Goal: Download file/media

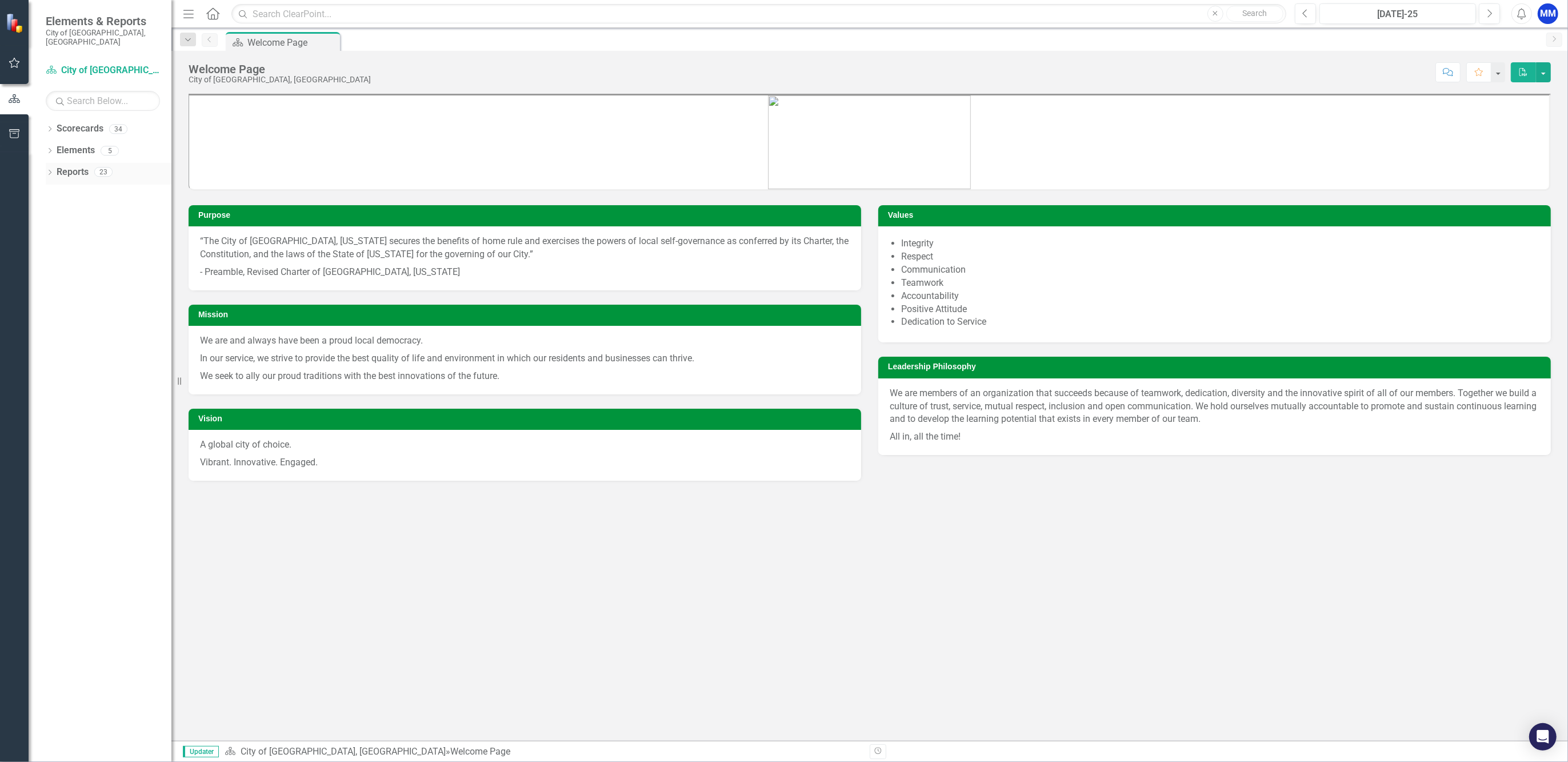
click at [51, 170] on icon "Dropdown" at bounding box center [49, 173] width 8 height 6
click at [56, 163] on div "Dropdown Reports 23" at bounding box center [108, 174] width 126 height 22
click at [53, 317] on icon "Dropdown" at bounding box center [55, 319] width 8 height 6
click at [54, 423] on icon "Dropdown" at bounding box center [55, 426] width 8 height 6
click at [107, 378] on div "CIP report check with milestones" at bounding box center [116, 384] width 111 height 11
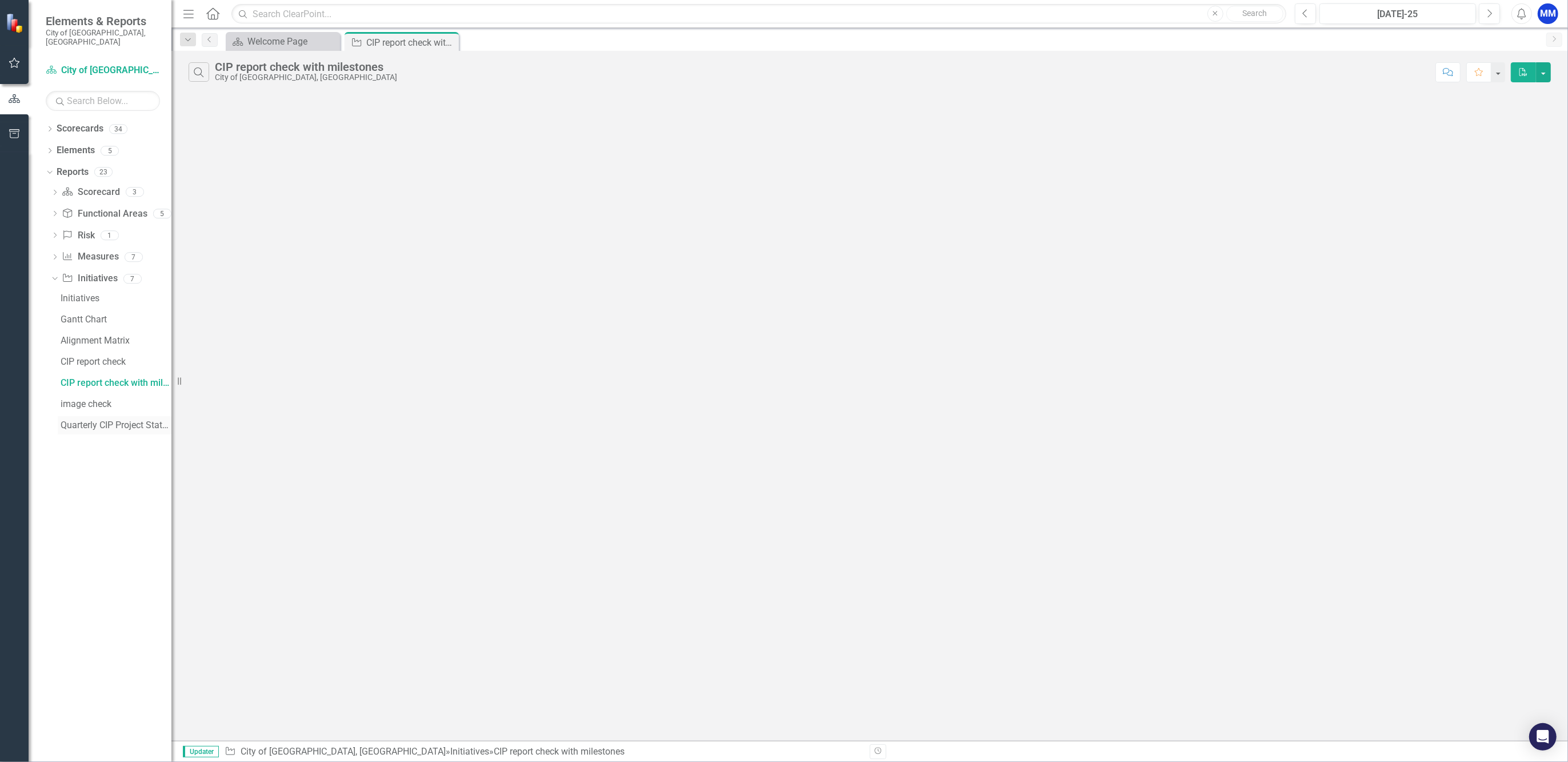
click at [123, 421] on div "Quarterly CIP Project Status Meetings" at bounding box center [116, 426] width 111 height 11
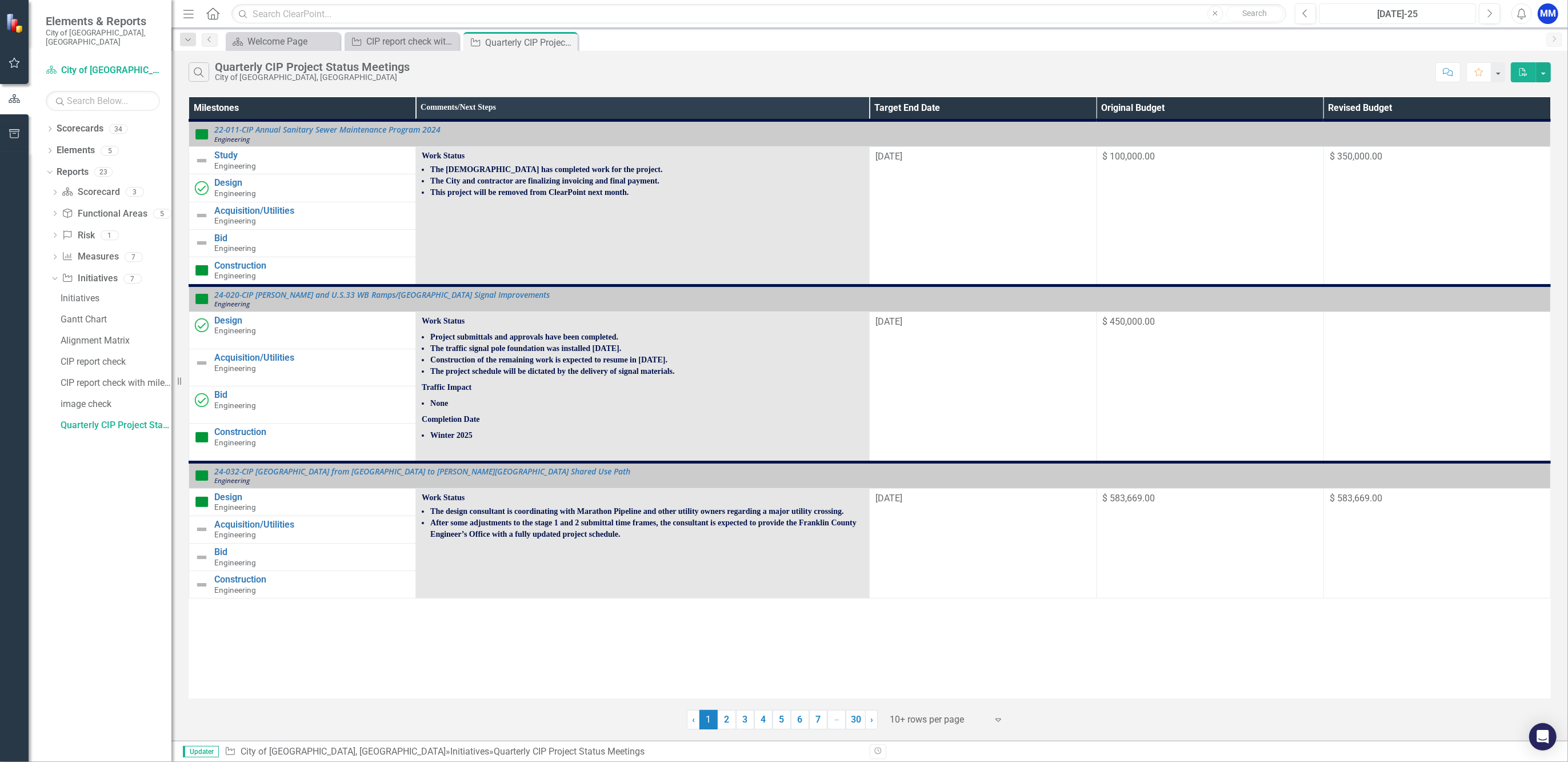
click at [1423, 5] on button "[DATE]-25" at bounding box center [1398, 13] width 157 height 20
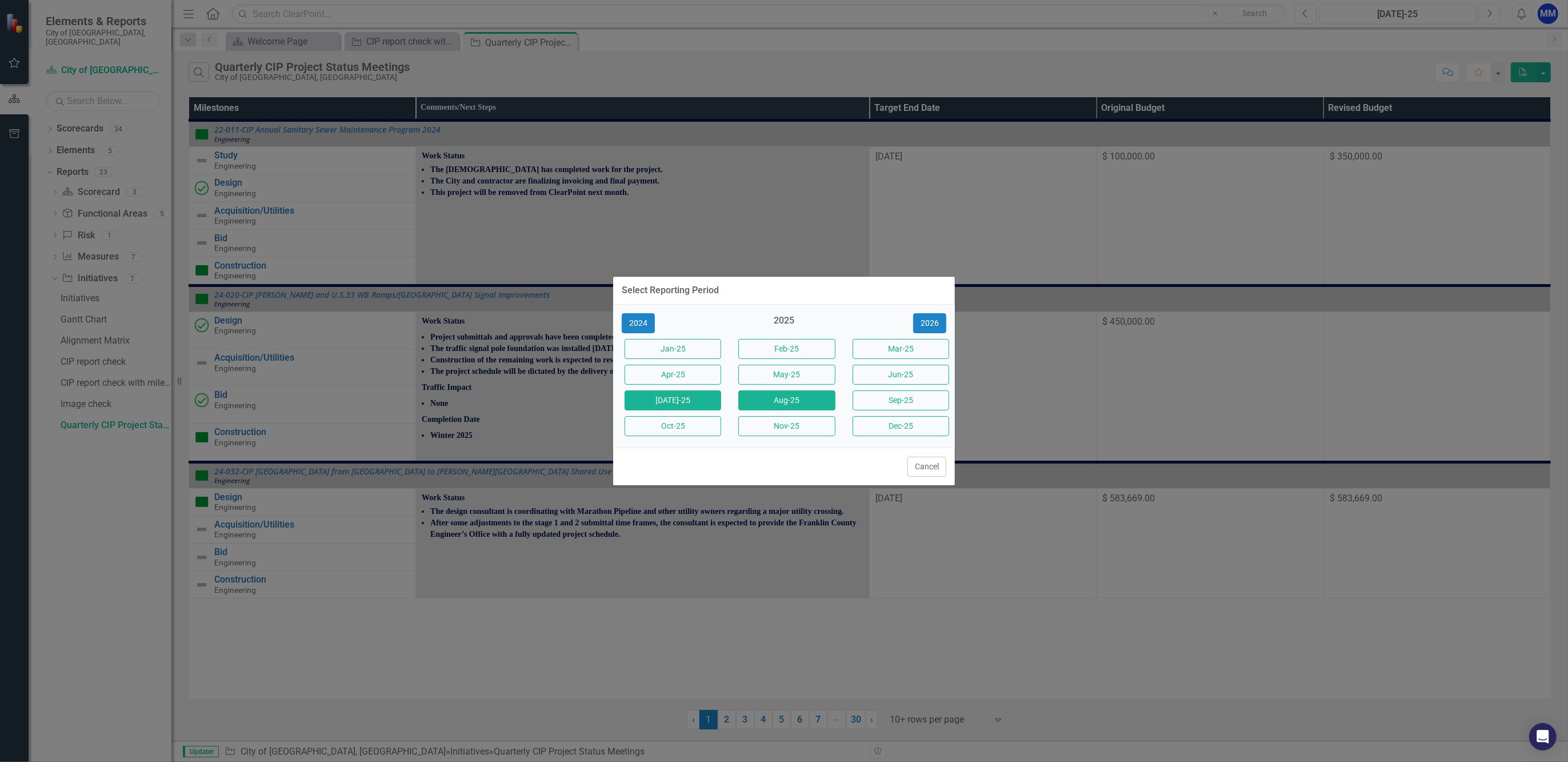
click at [821, 397] on button "Aug-25" at bounding box center [787, 400] width 97 height 20
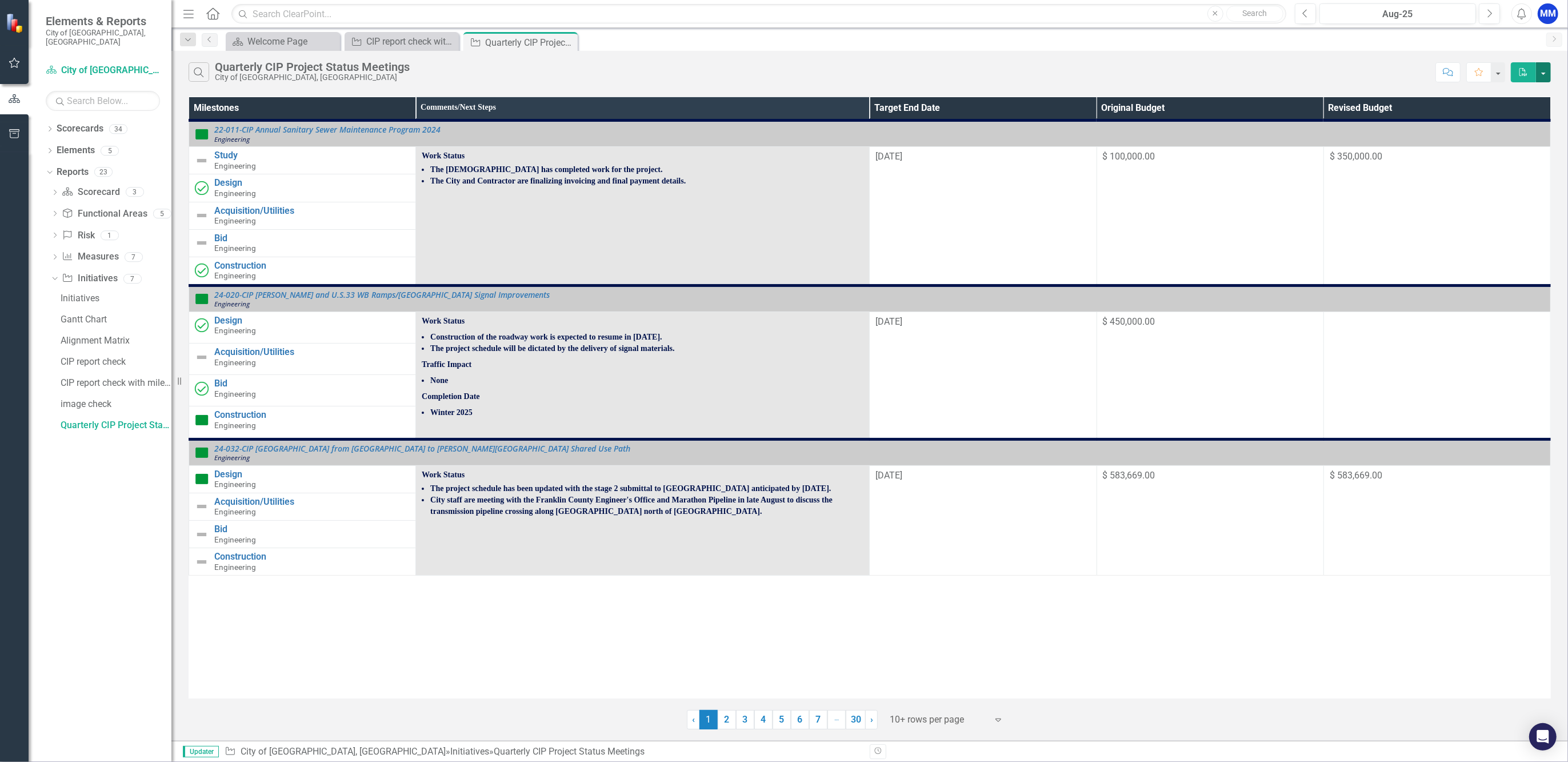
click at [1550, 69] on button "button" at bounding box center [1543, 72] width 15 height 20
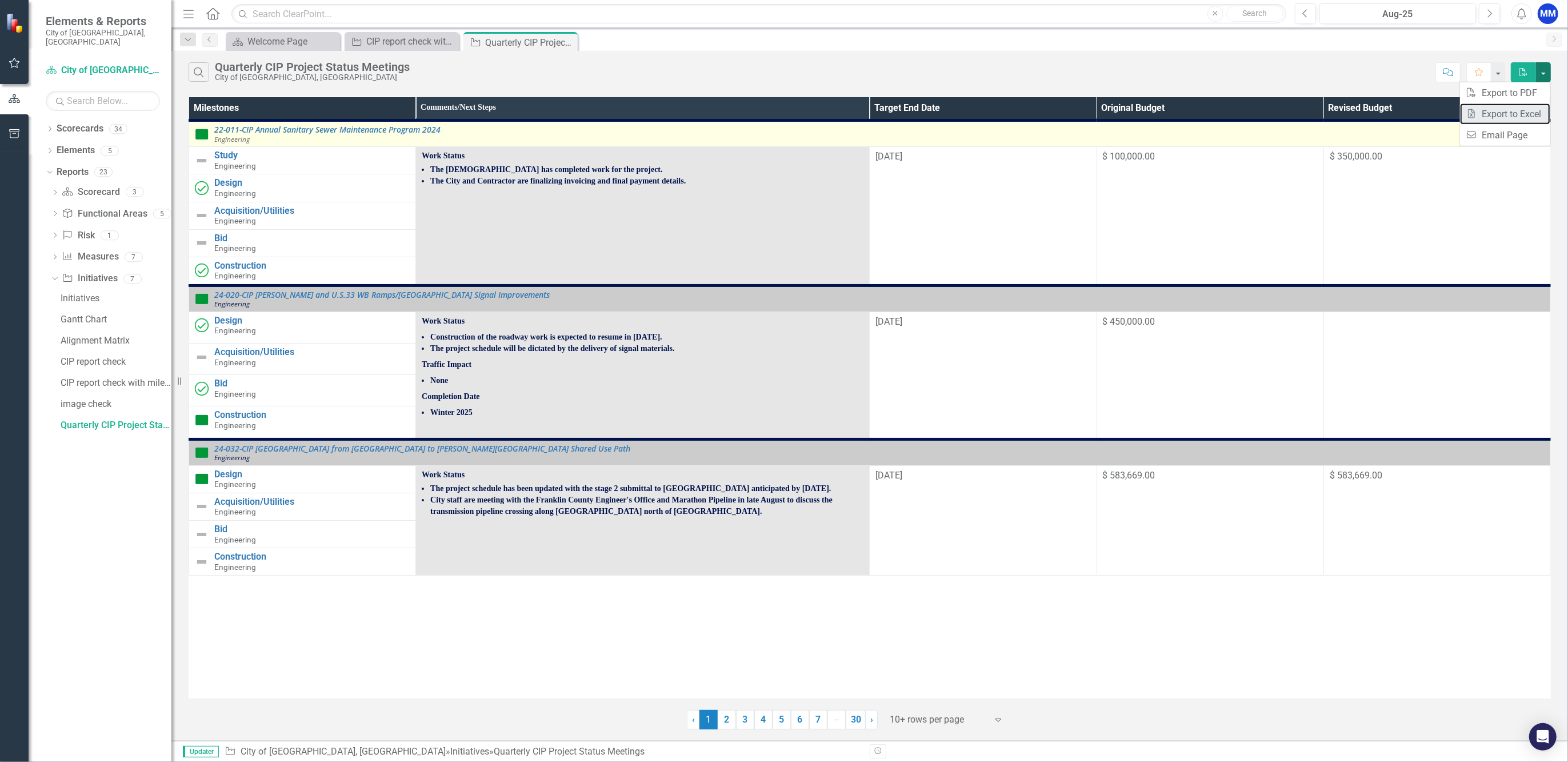
click at [1514, 121] on link "Excel Export to Excel" at bounding box center [1505, 114] width 90 height 21
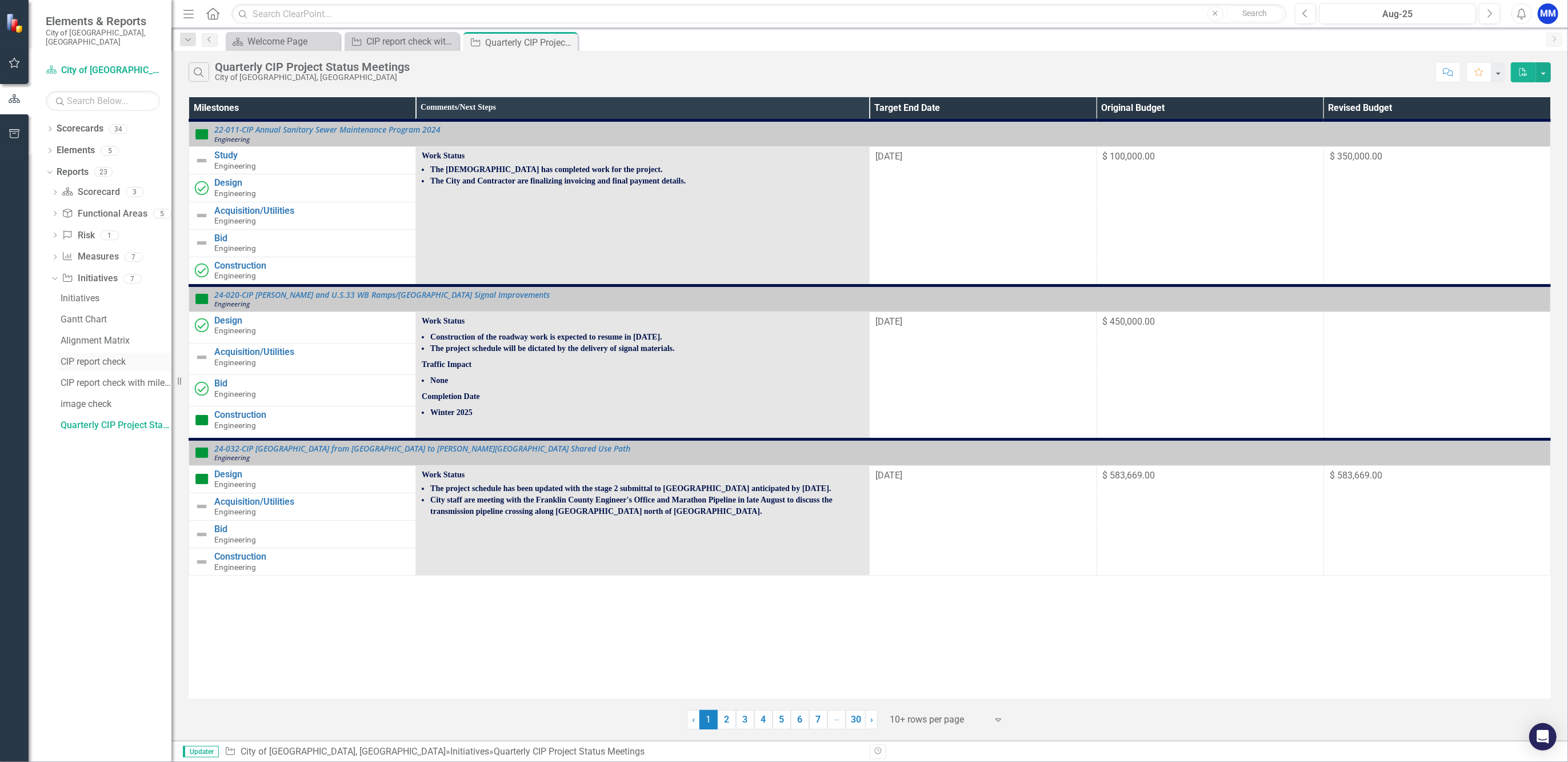
click at [116, 357] on div "CIP report check" at bounding box center [116, 362] width 111 height 11
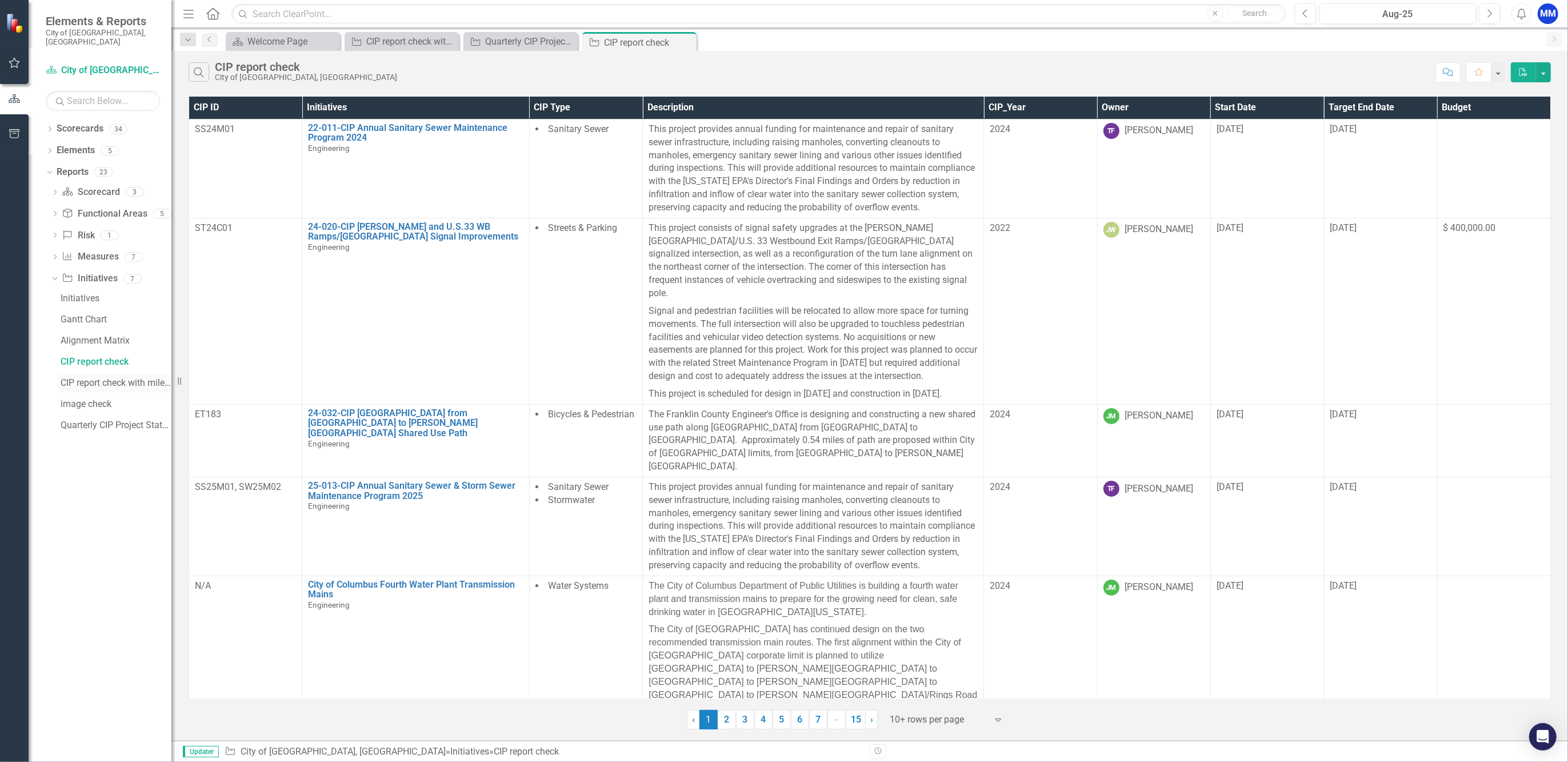
click at [115, 378] on div "CIP report check with milestones" at bounding box center [116, 384] width 111 height 11
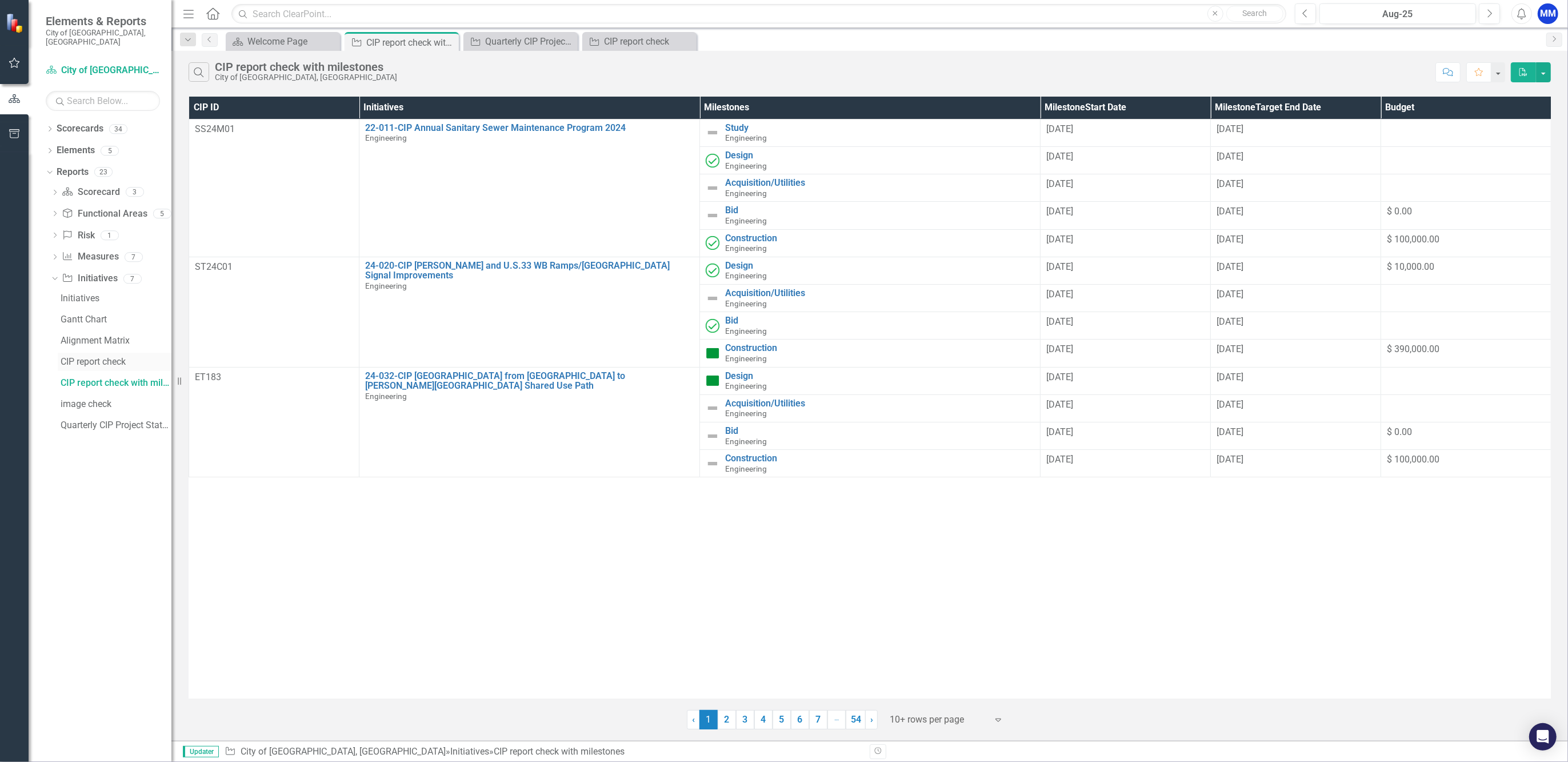
click at [99, 357] on div "CIP report check" at bounding box center [116, 362] width 111 height 11
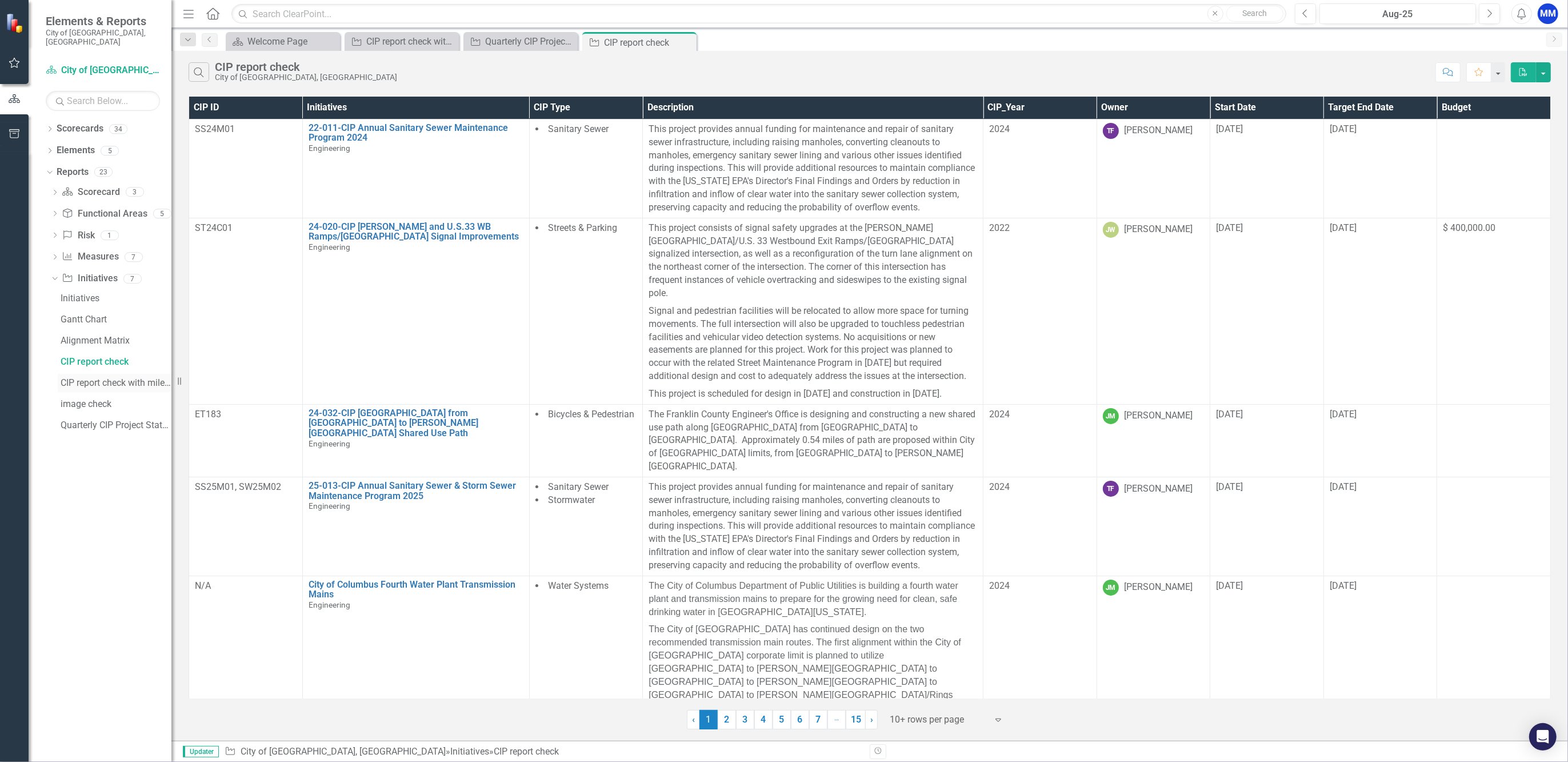
click at [123, 380] on link "CIP report check with milestones" at bounding box center [114, 383] width 114 height 19
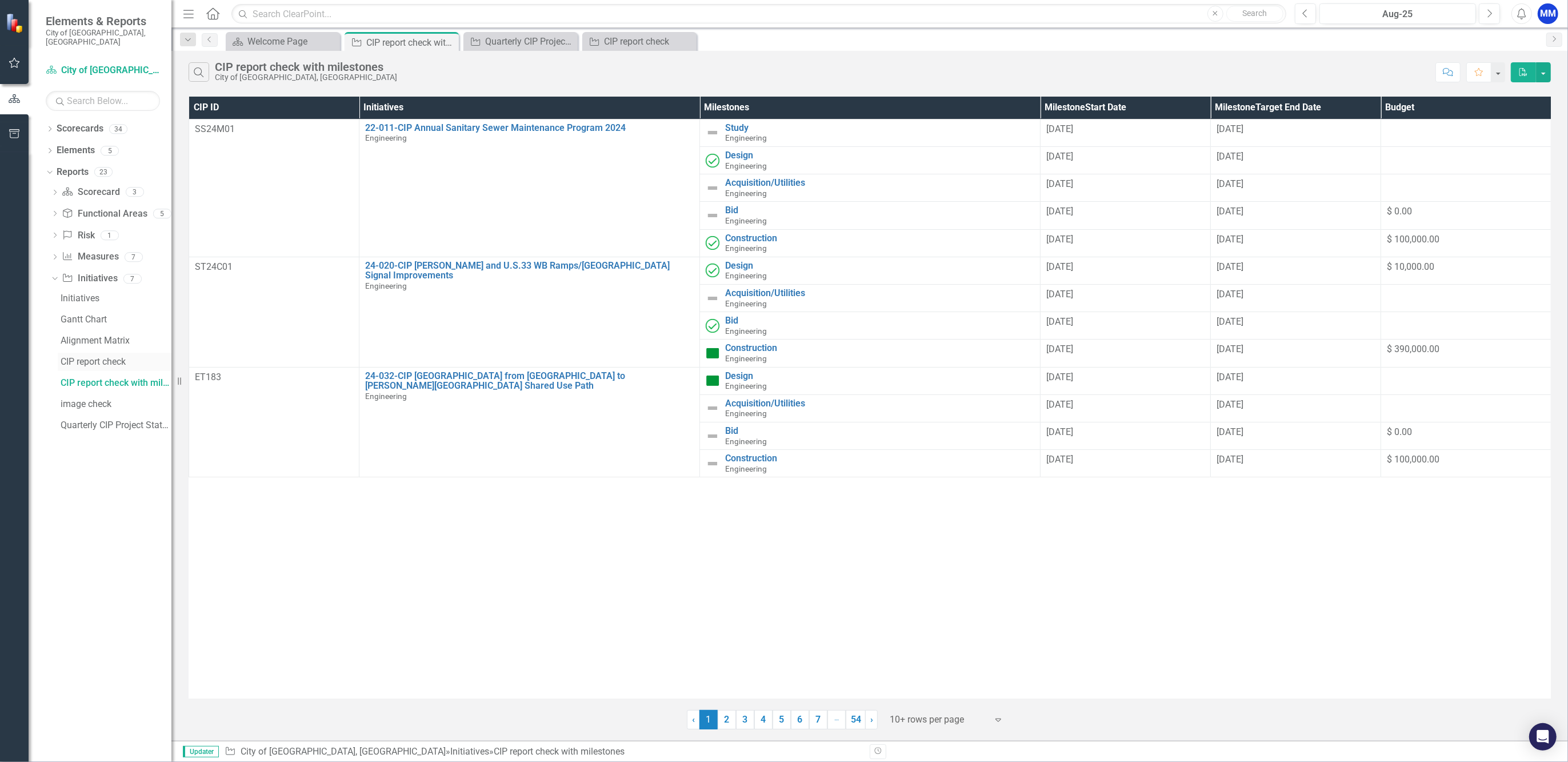
click at [132, 357] on div "CIP report check" at bounding box center [116, 362] width 111 height 11
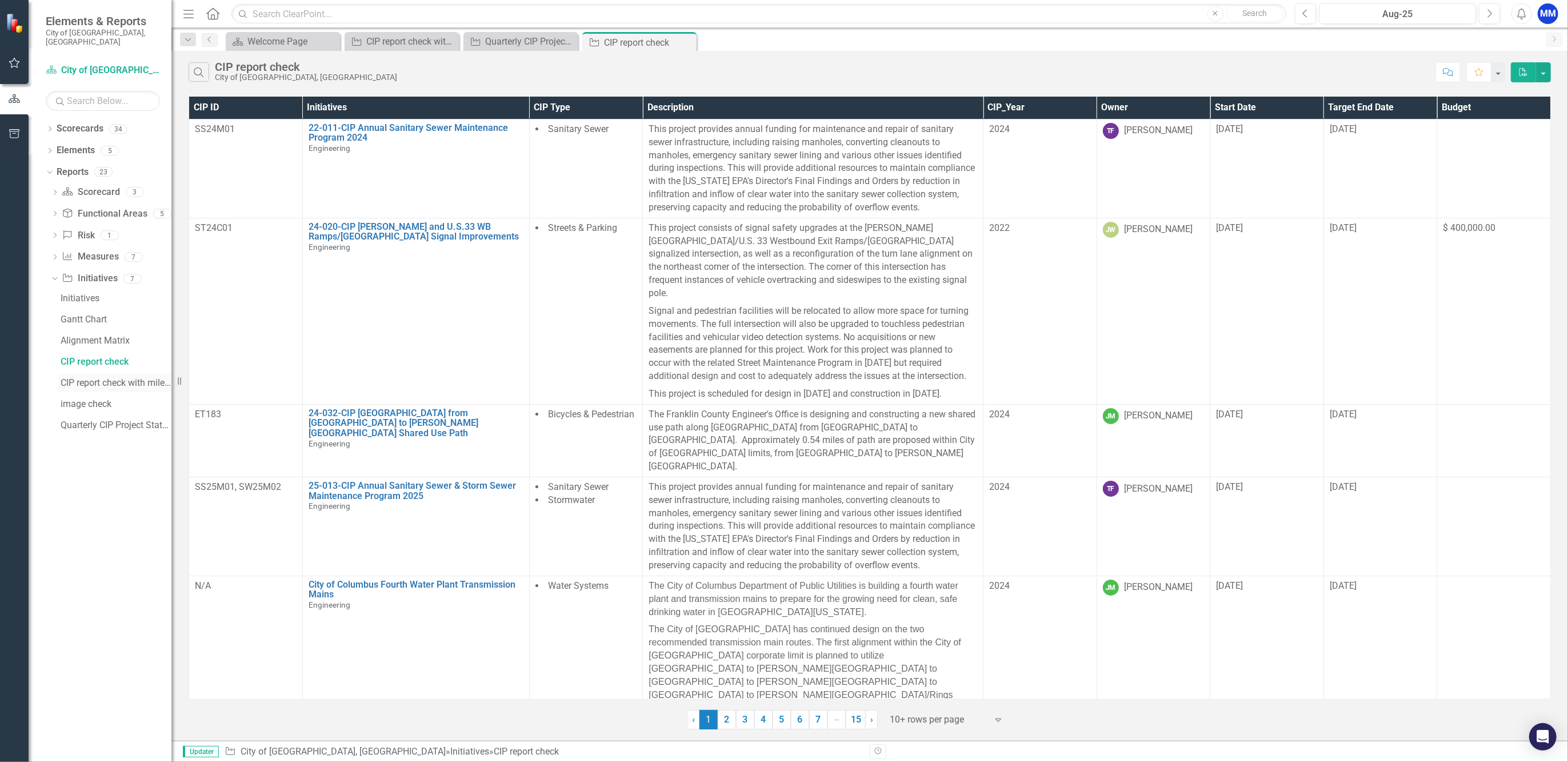
click at [130, 378] on div "CIP report check with milestones" at bounding box center [116, 384] width 111 height 11
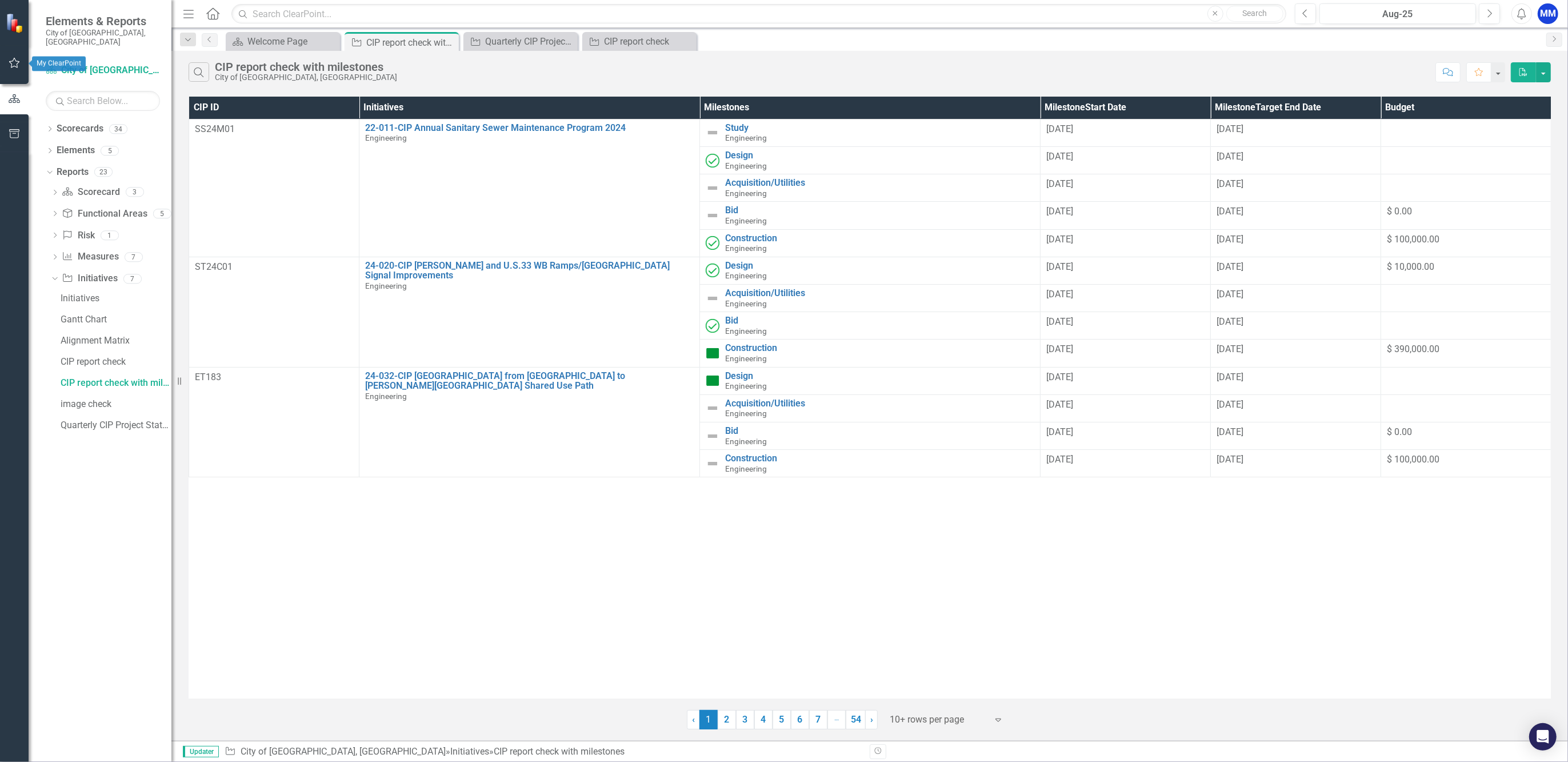
click at [11, 60] on icon "button" at bounding box center [15, 63] width 12 height 9
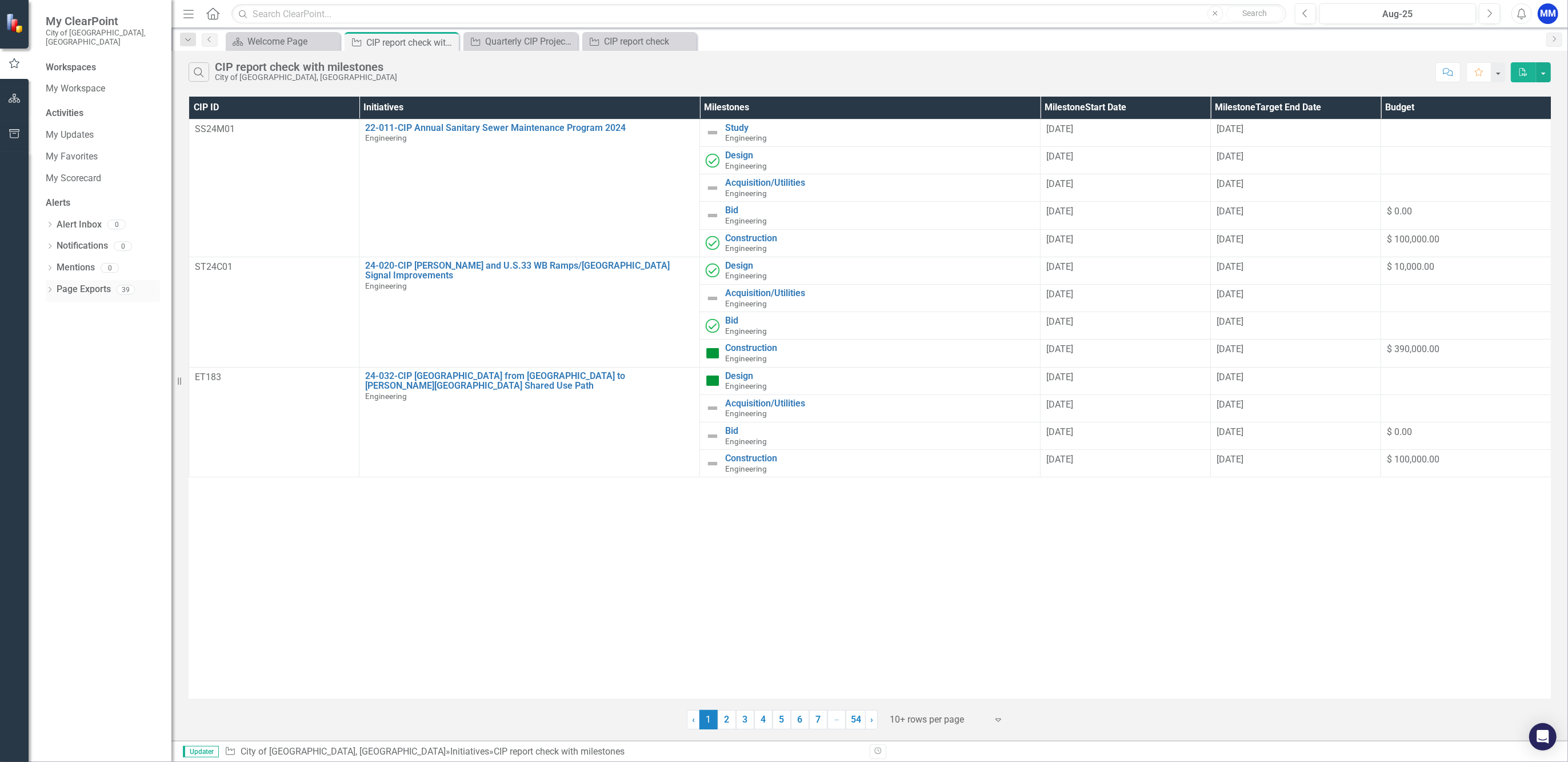
click at [46, 288] on icon "Dropdown" at bounding box center [49, 290] width 8 height 6
click at [85, 325] on link "Excel CIP Update - All Active Initiatives" at bounding box center [105, 331] width 108 height 21
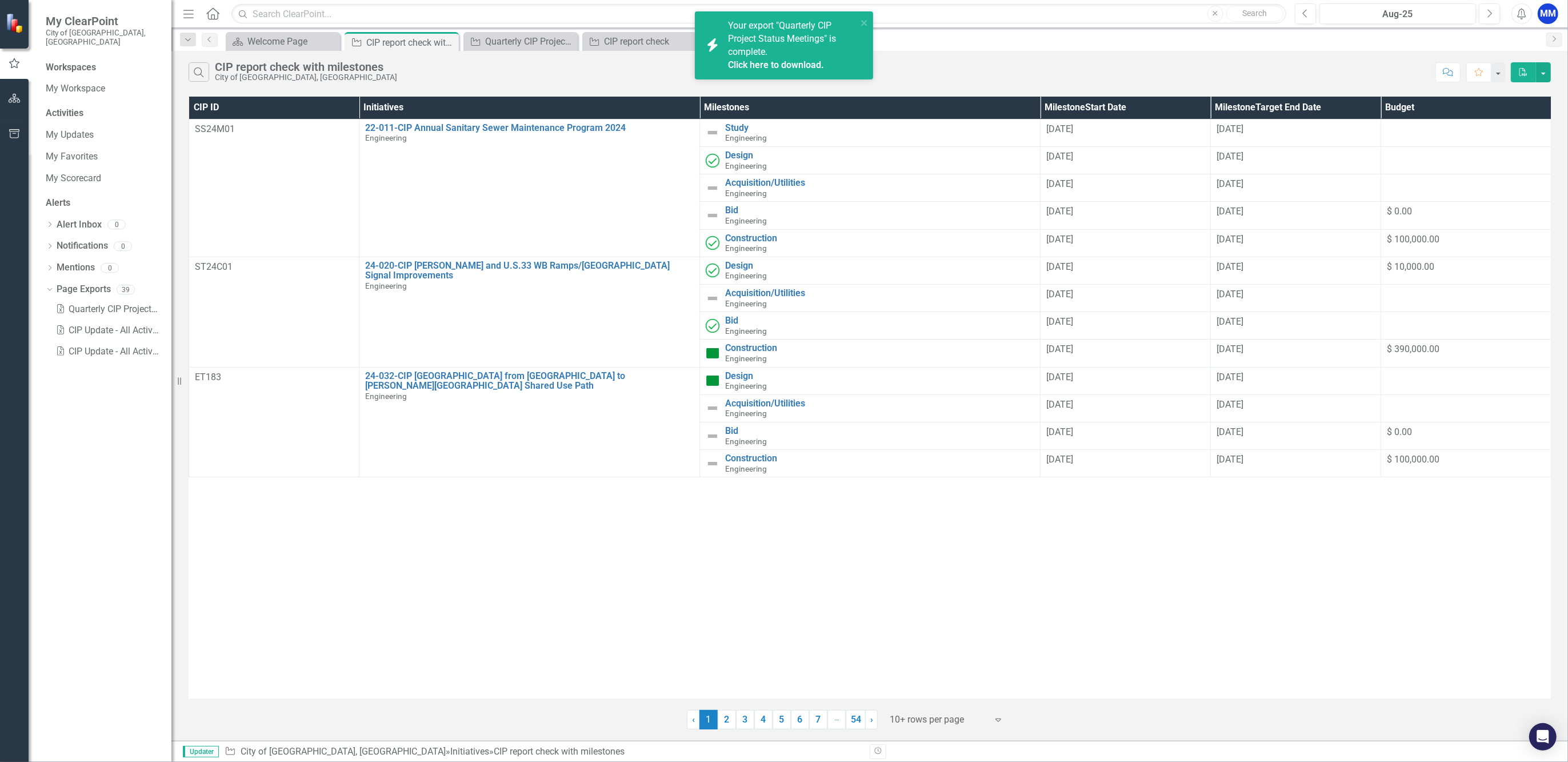
click at [451, 82] on div "Search CIP report check with milestones City of [GEOGRAPHIC_DATA], [GEOGRAPHIC_…" at bounding box center [809, 72] width 1241 height 19
click at [11, 142] on button "button" at bounding box center [14, 134] width 26 height 24
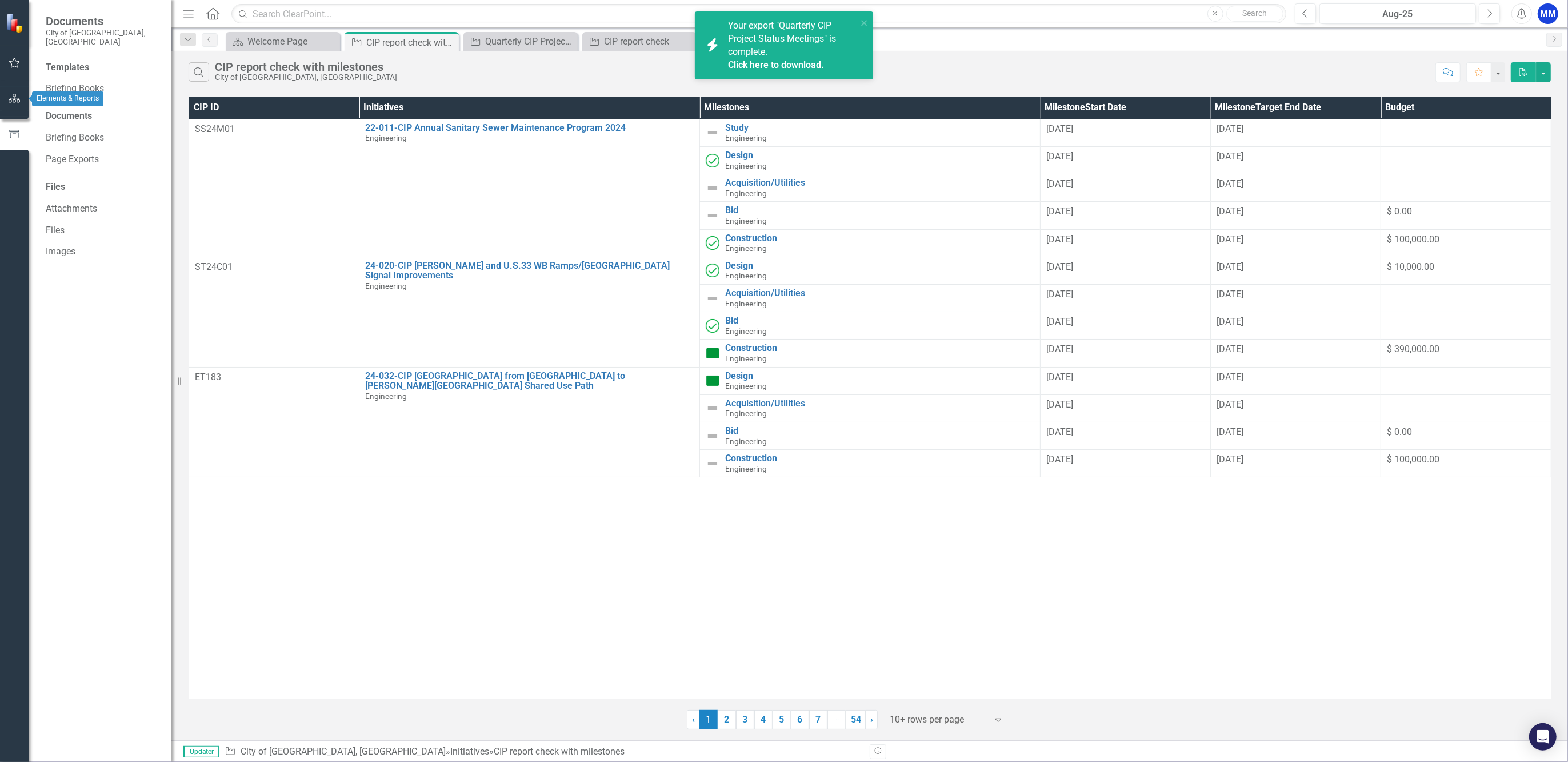
click at [16, 95] on icon "button" at bounding box center [15, 98] width 12 height 9
click at [8, 68] on button "button" at bounding box center [14, 63] width 26 height 24
click at [49, 288] on icon "Dropdown" at bounding box center [49, 290] width 8 height 6
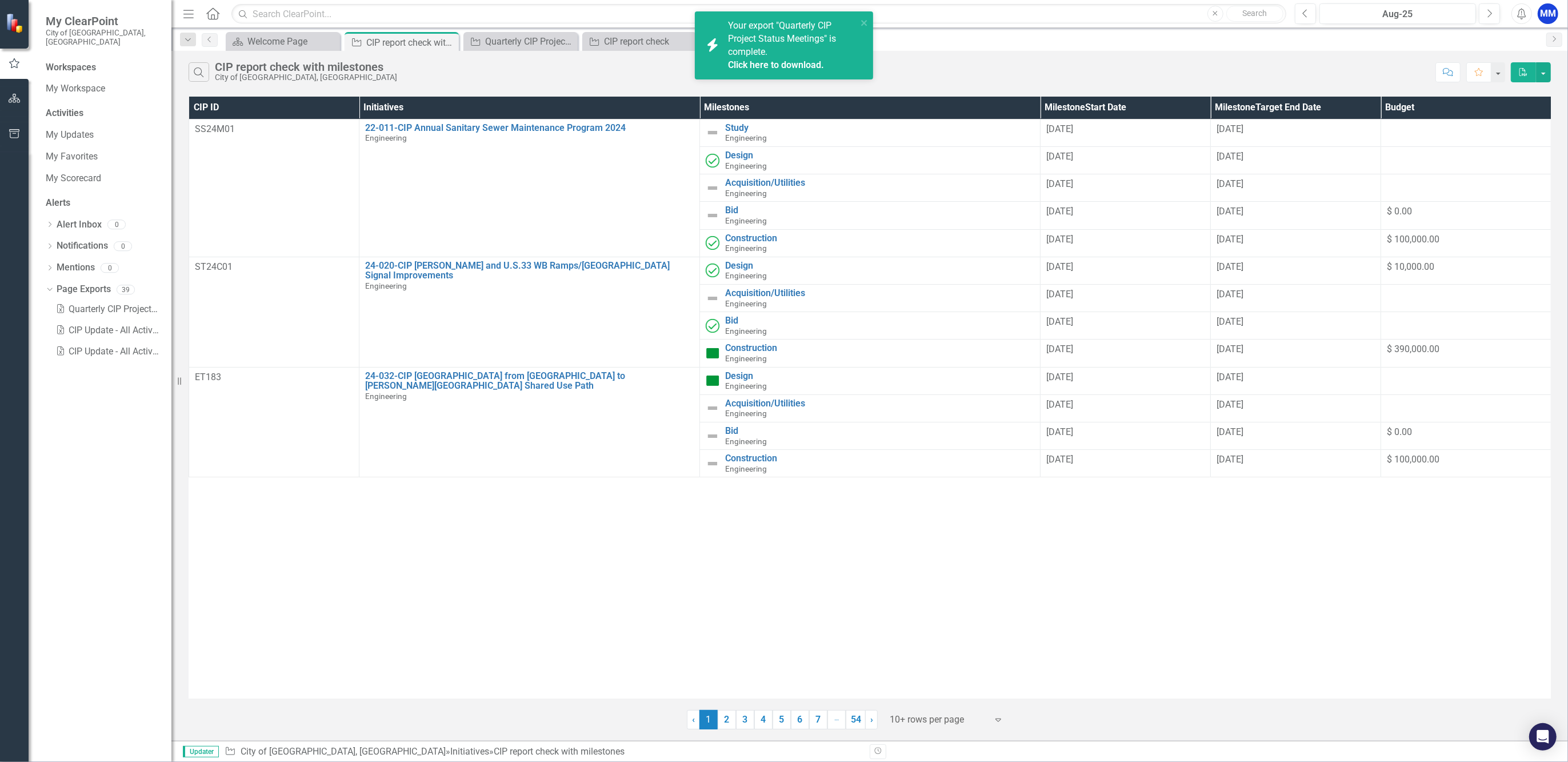
click at [741, 556] on div "CIP ID Initiatives Milestones Milestone Start Date Milestone Target End Date Bu…" at bounding box center [870, 398] width 1363 height 602
click at [1539, 72] on button "button" at bounding box center [1543, 72] width 15 height 20
click at [1519, 108] on link "Excel Export to Excel" at bounding box center [1505, 114] width 90 height 21
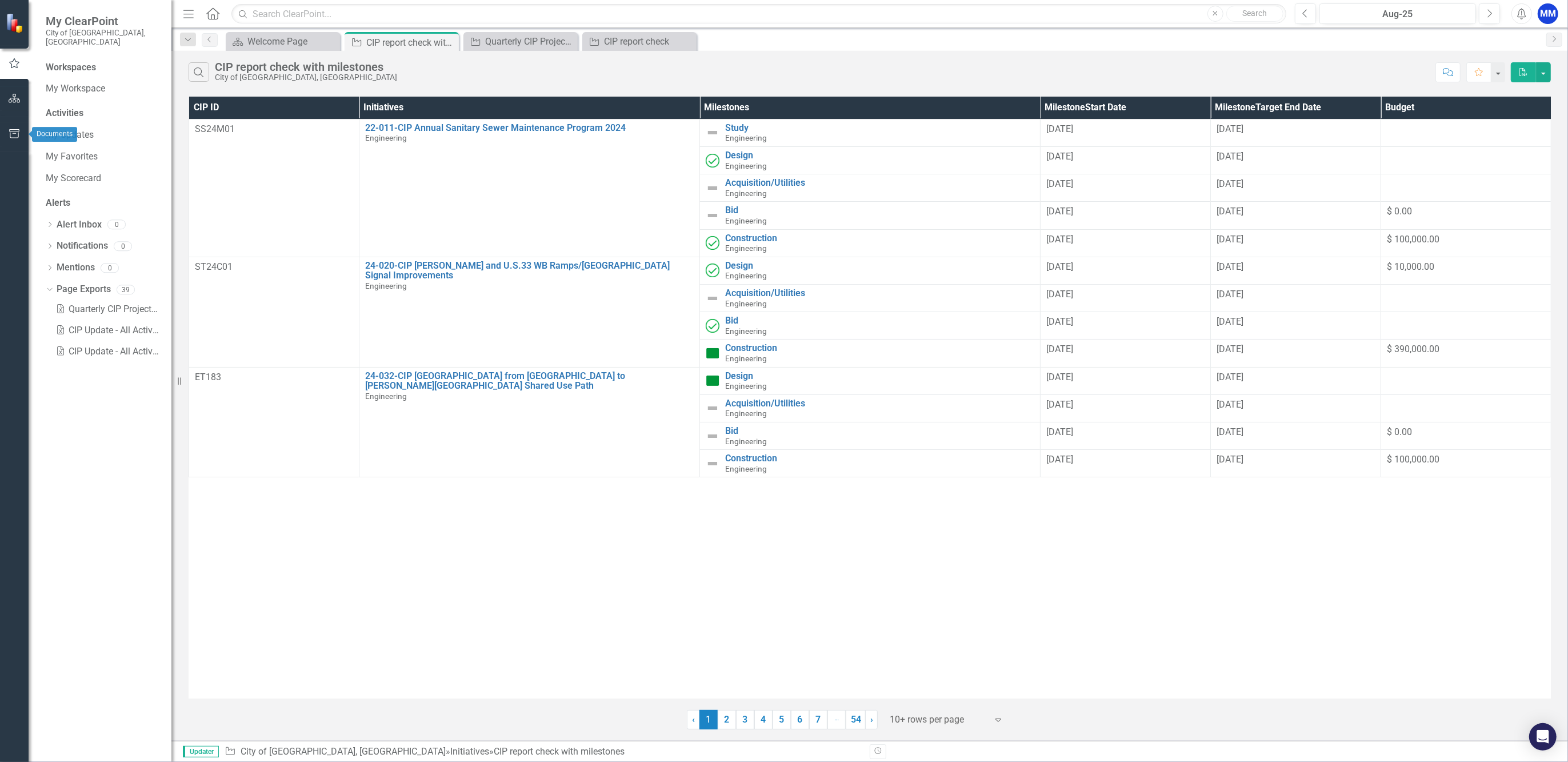
click at [16, 136] on icon "button" at bounding box center [15, 134] width 12 height 9
click at [71, 225] on link "Files" at bounding box center [103, 230] width 115 height 13
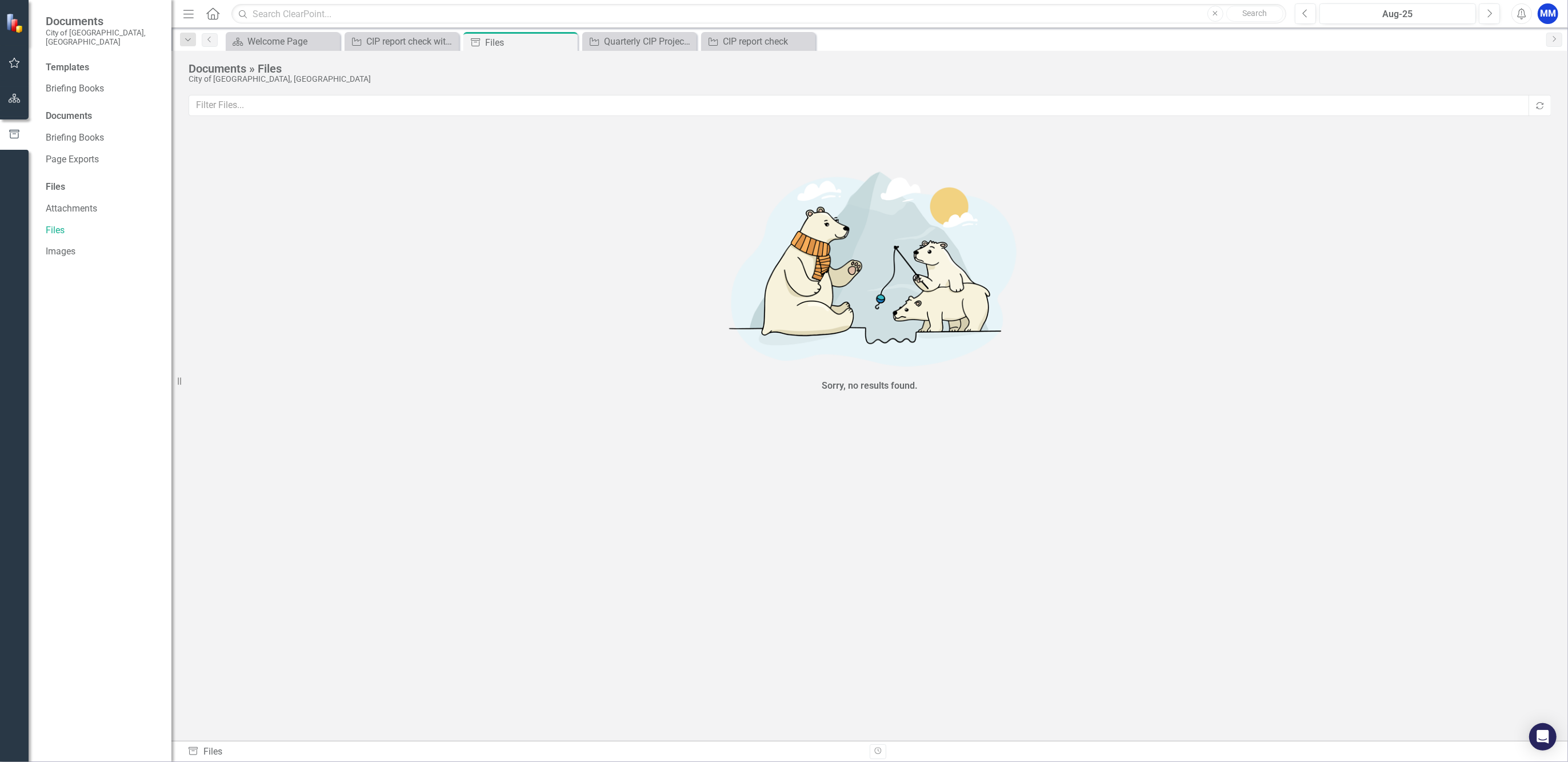
click at [188, 14] on icon "Menu" at bounding box center [189, 13] width 15 height 12
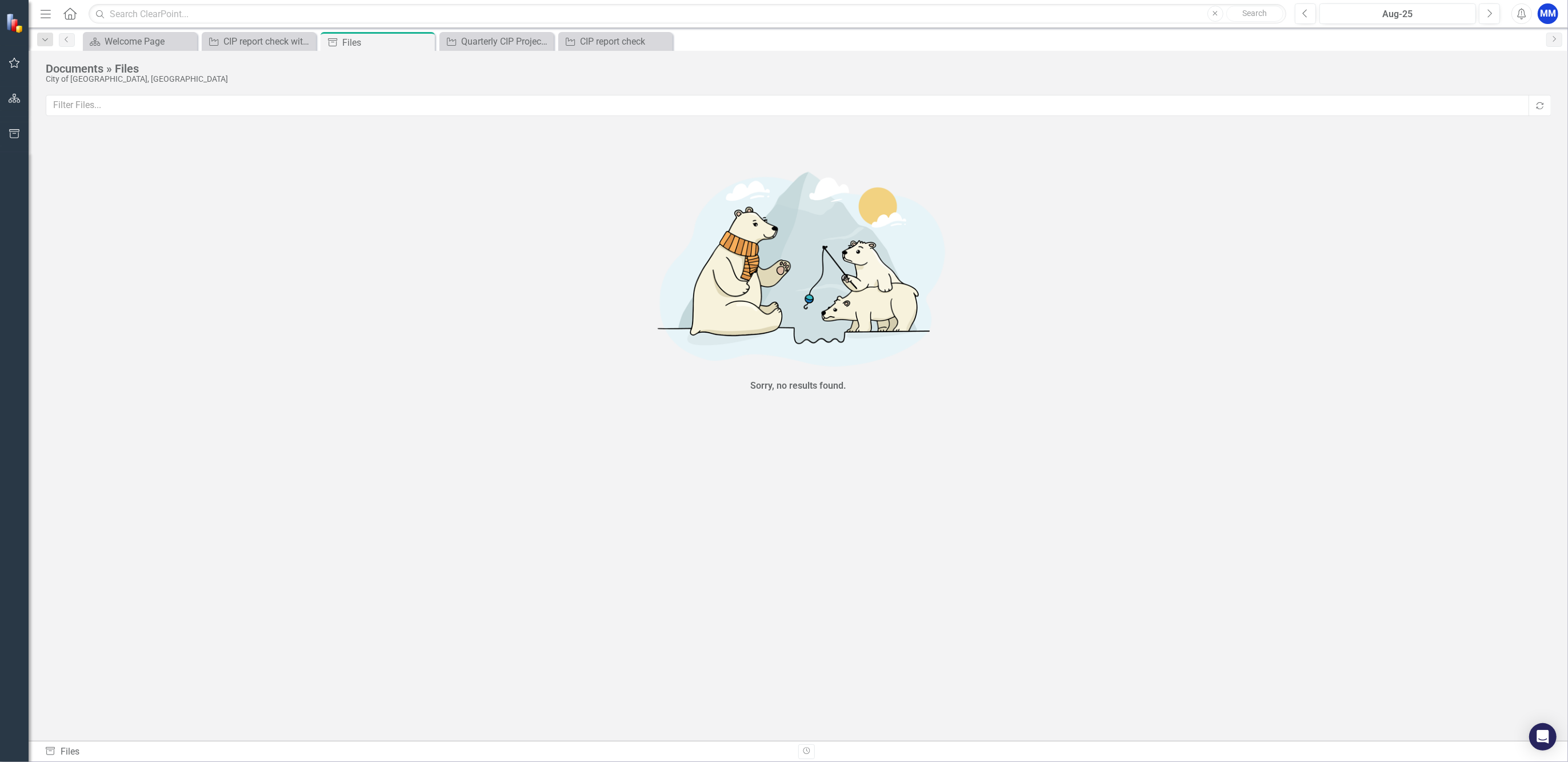
drag, startPoint x: 47, startPoint y: 9, endPoint x: 14, endPoint y: 56, distance: 57.4
click at [47, 9] on icon "Menu" at bounding box center [45, 13] width 15 height 12
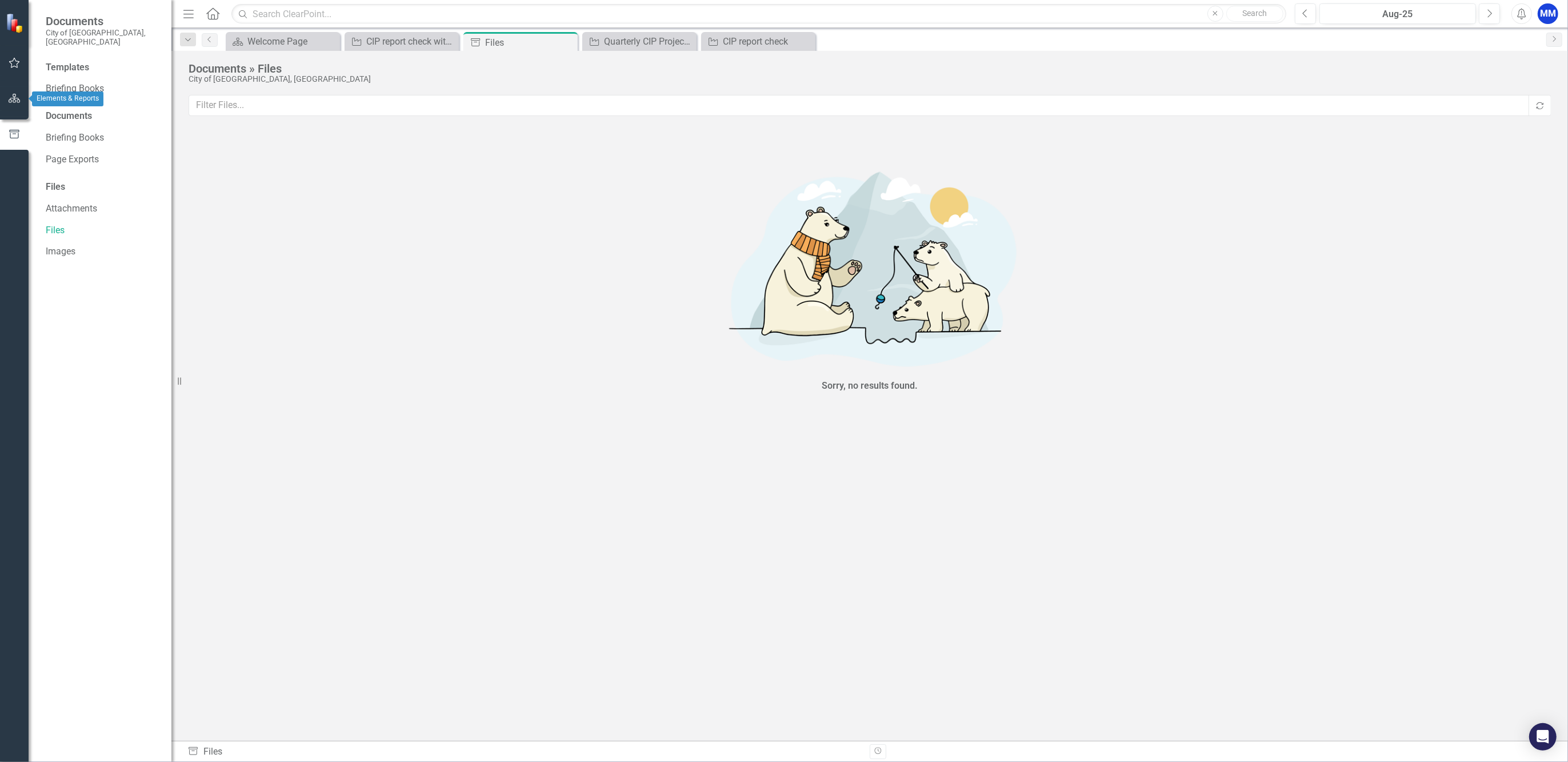
click at [18, 100] on icon "button" at bounding box center [15, 98] width 12 height 9
click at [14, 124] on button "button" at bounding box center [14, 134] width 26 height 24
click at [75, 203] on link "Attachments" at bounding box center [103, 209] width 115 height 13
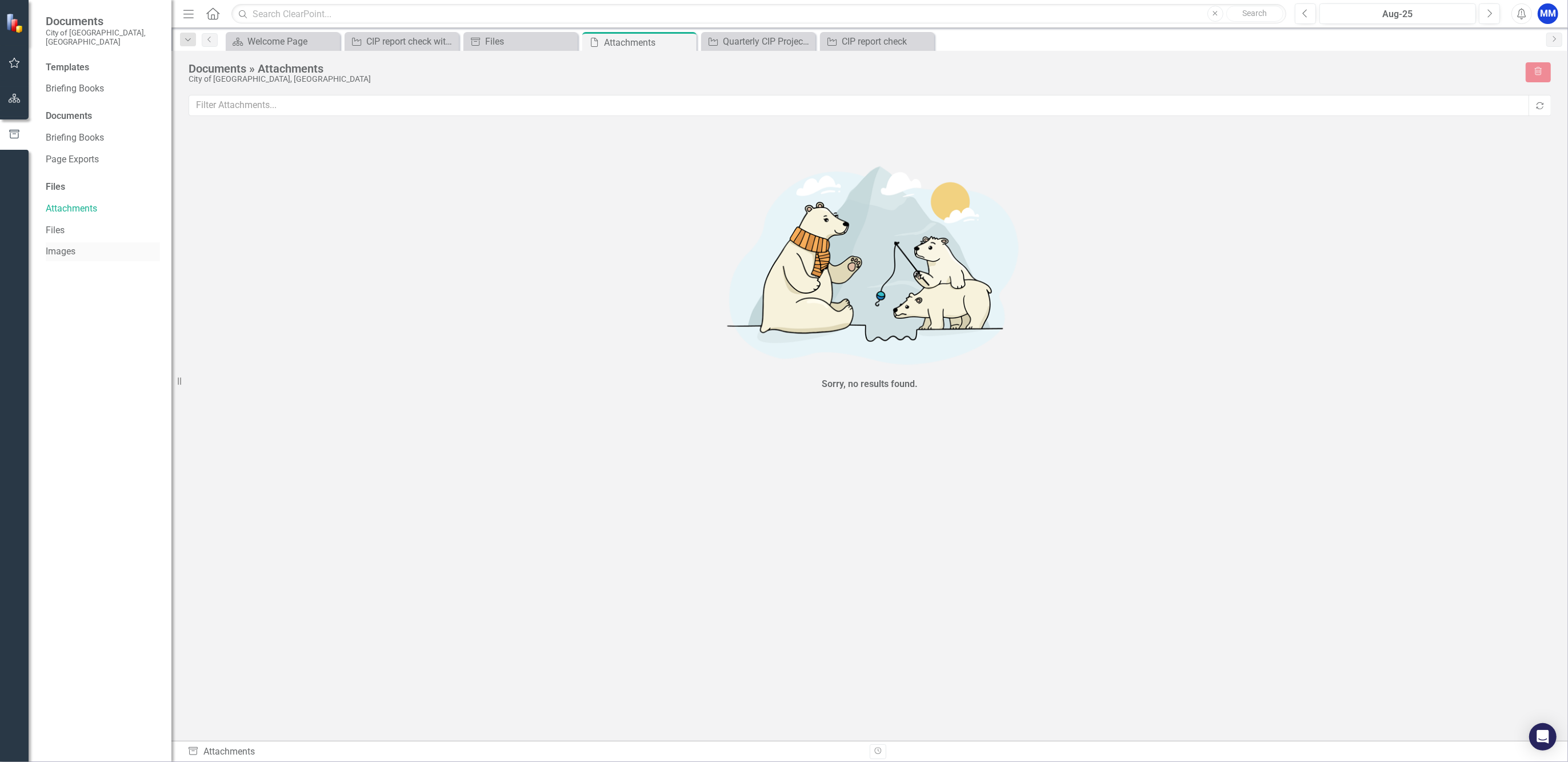
click at [80, 245] on link "Images" at bounding box center [103, 251] width 115 height 13
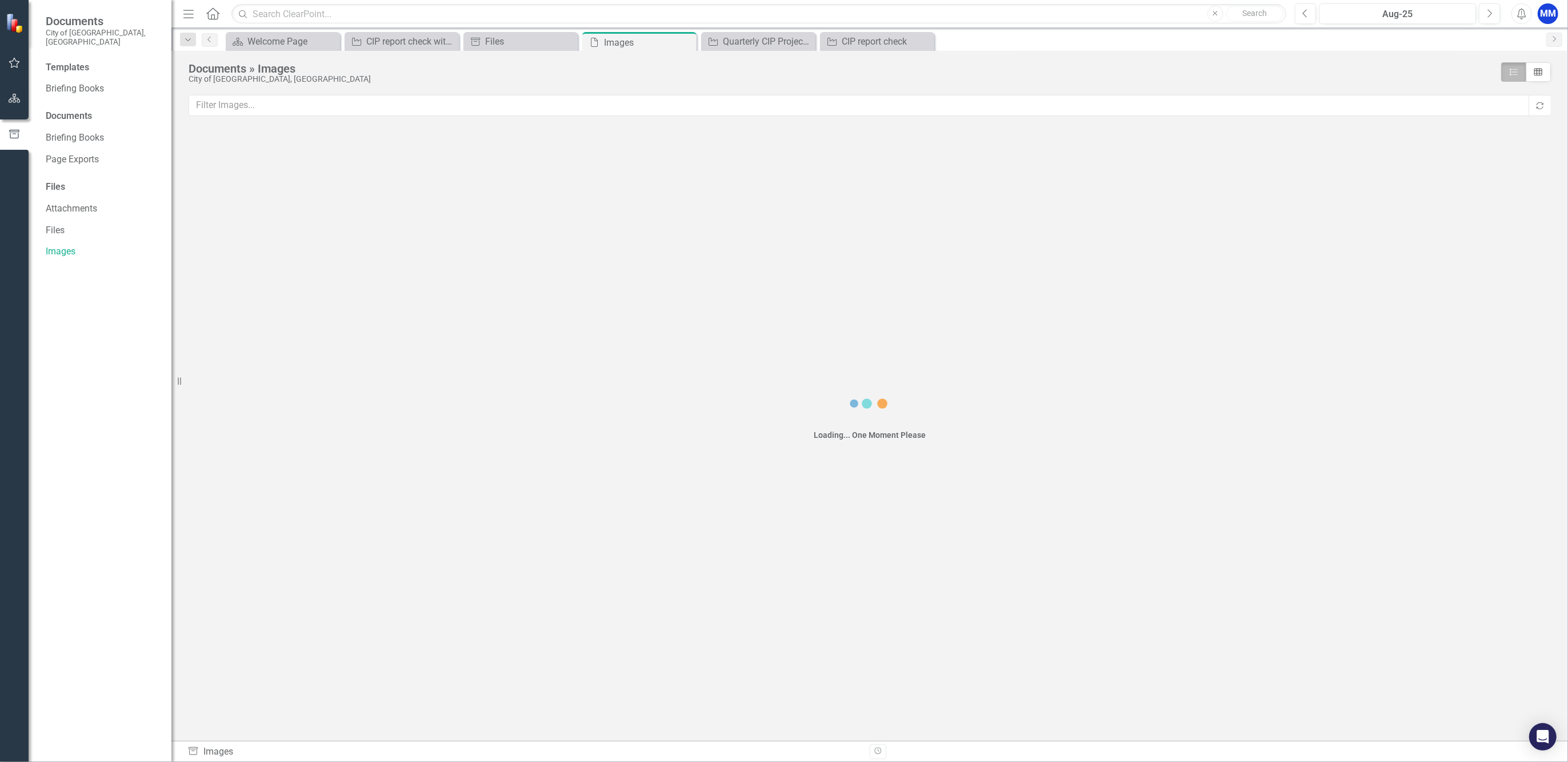
click at [1552, 11] on div "MM" at bounding box center [1548, 13] width 20 height 20
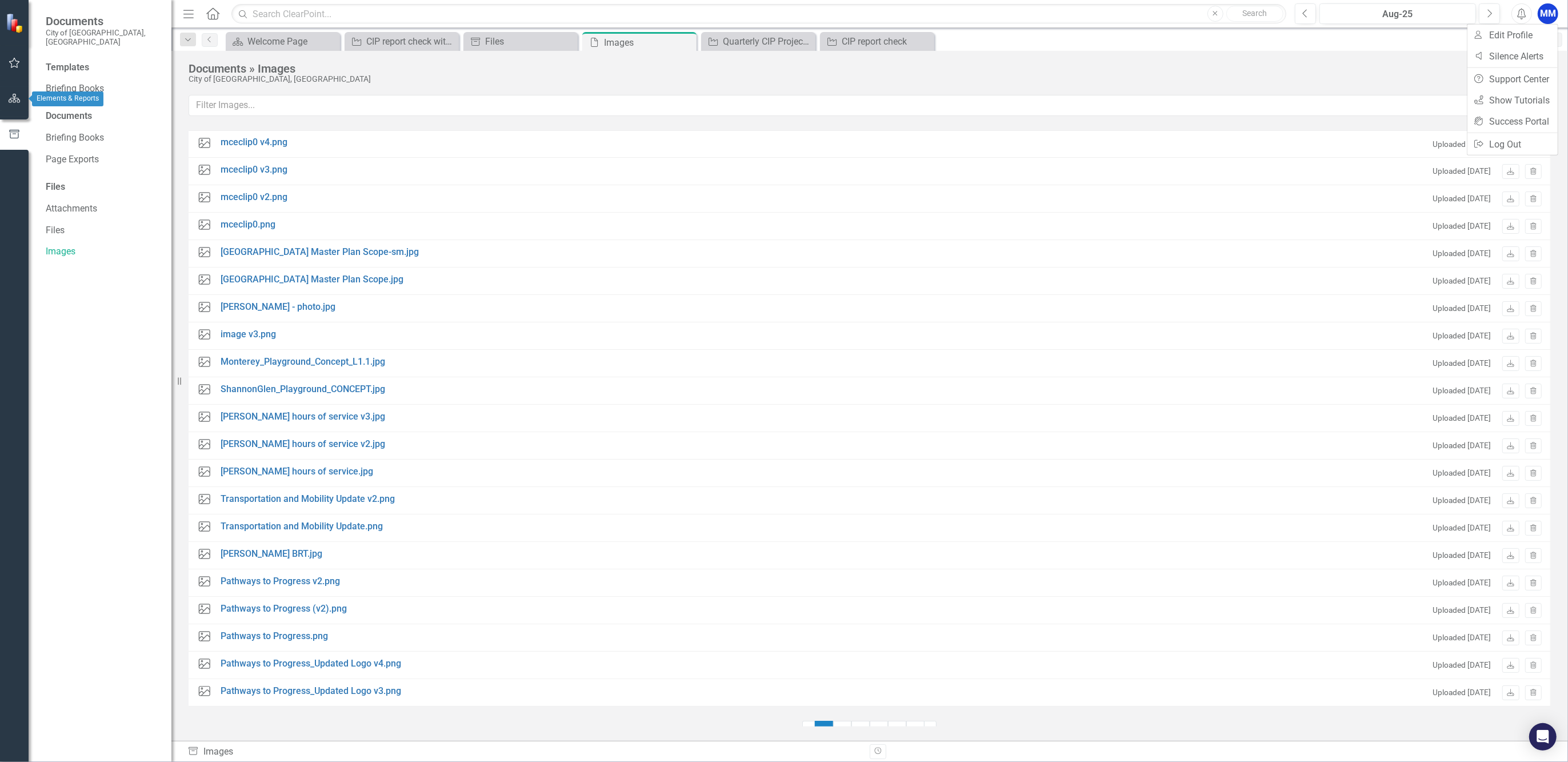
click at [10, 93] on icon "button" at bounding box center [15, 98] width 12 height 9
click at [24, 51] on button "button" at bounding box center [14, 63] width 26 height 24
click at [81, 87] on div "My Workspace" at bounding box center [103, 88] width 115 height 19
click at [99, 84] on link "My Workspace" at bounding box center [103, 88] width 115 height 13
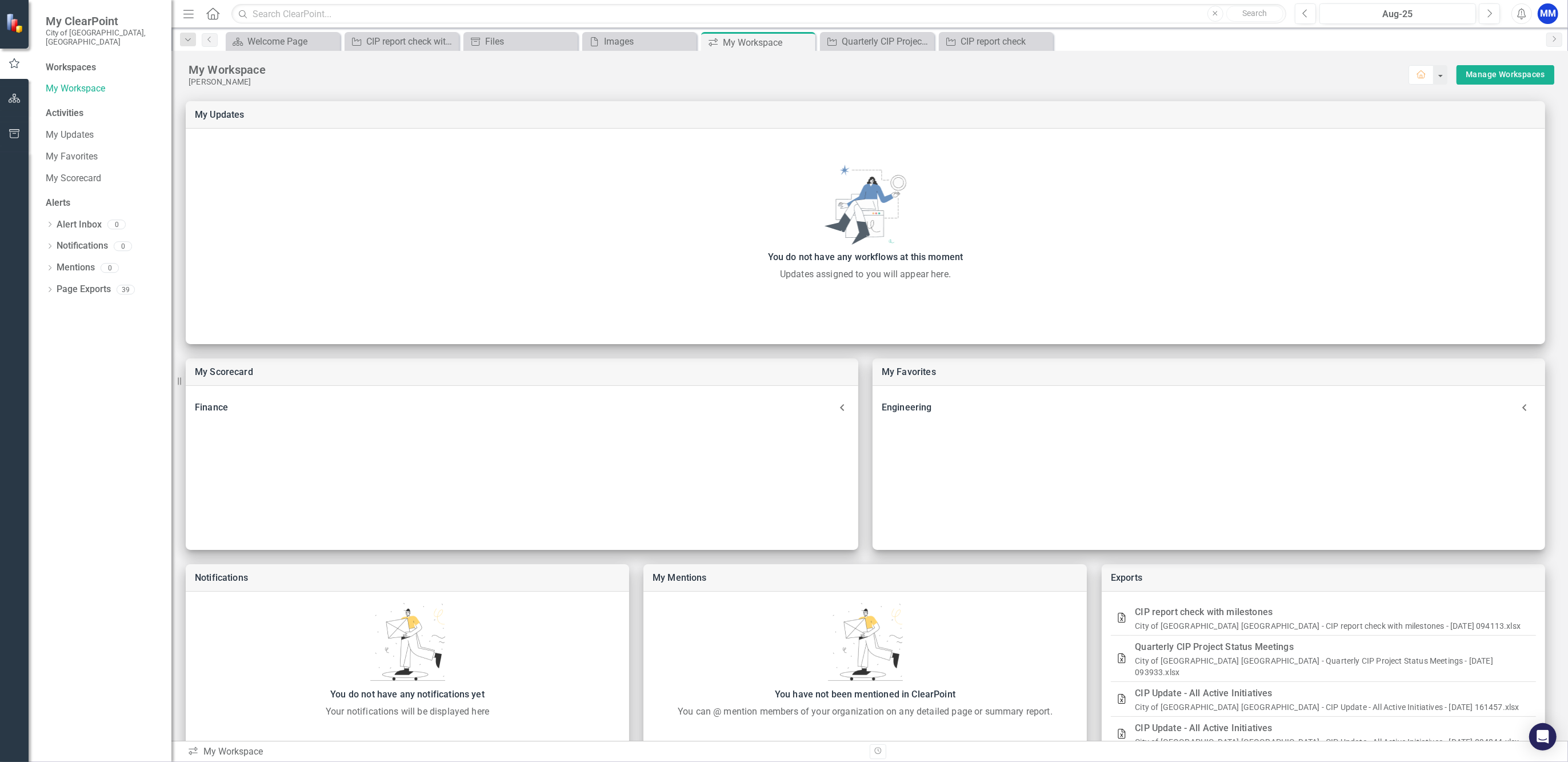
click at [1524, 20] on button "Alerts" at bounding box center [1521, 13] width 20 height 20
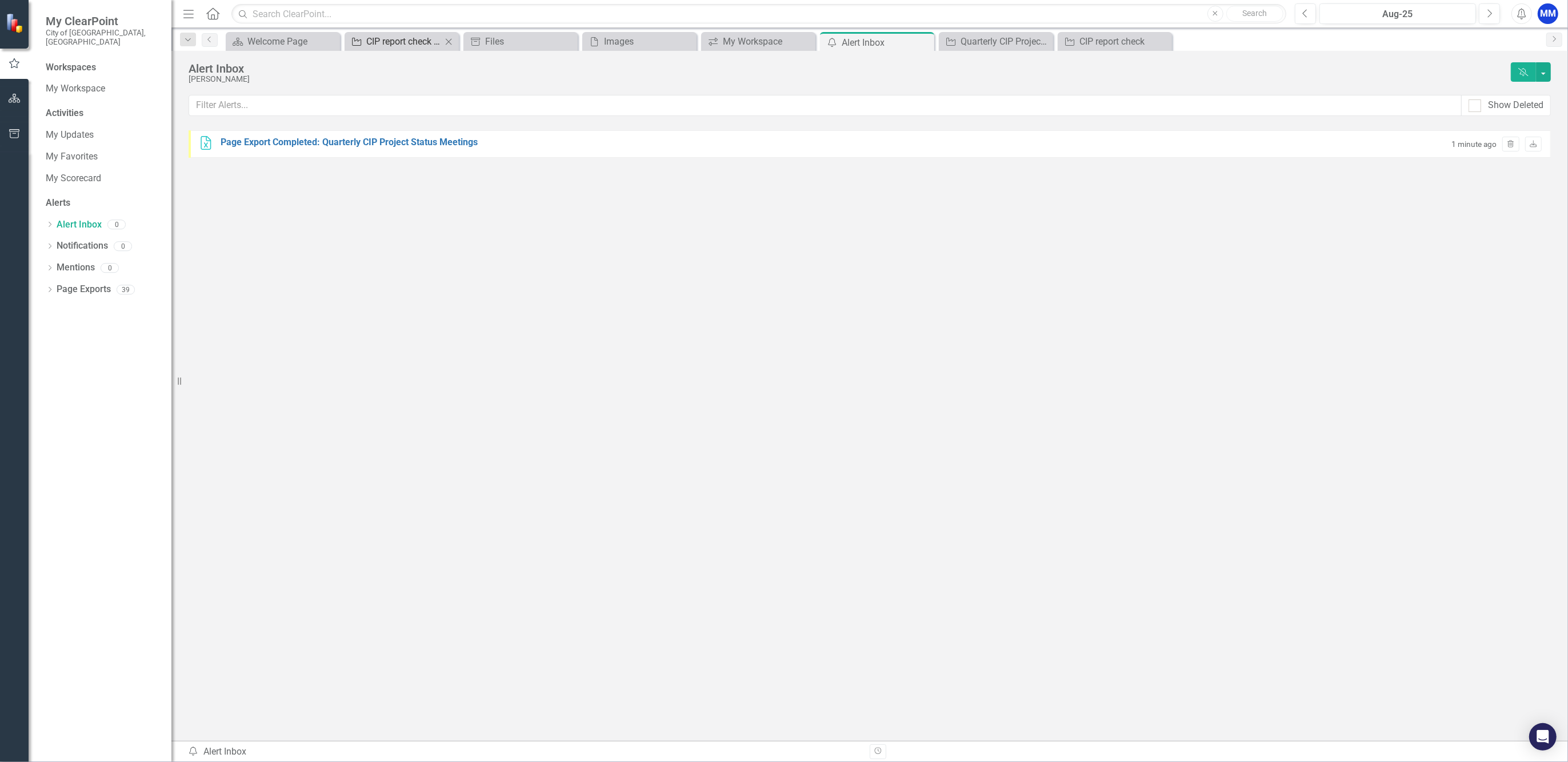
click at [387, 39] on div "CIP report check with milestones" at bounding box center [405, 41] width 76 height 14
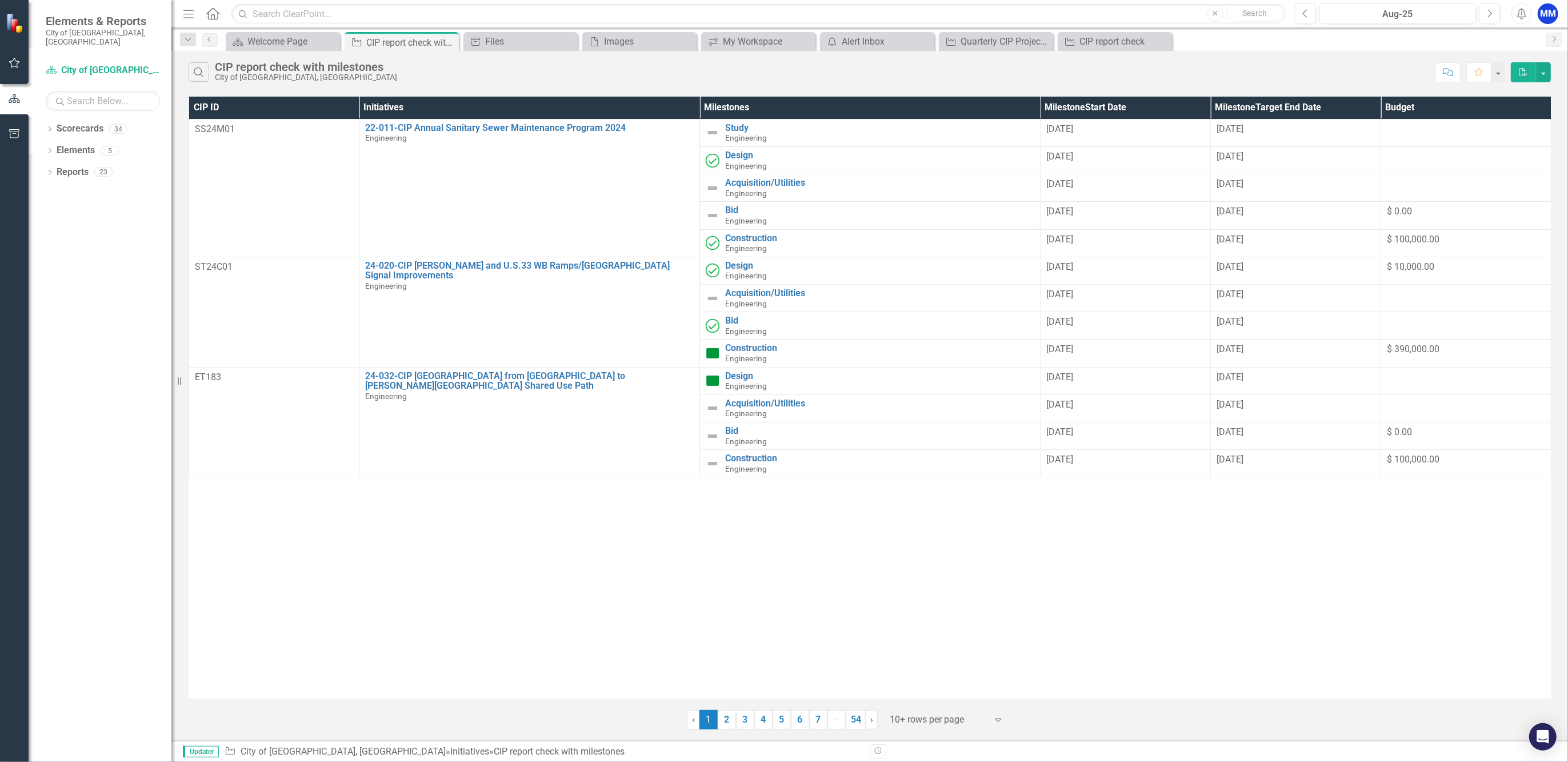
drag, startPoint x: 1399, startPoint y: 71, endPoint x: 1414, endPoint y: 71, distance: 15.0
click at [1399, 71] on div "Search CIP report check with milestones City of [GEOGRAPHIC_DATA], [GEOGRAPHIC_…" at bounding box center [809, 72] width 1241 height 19
click at [1548, 73] on button "button" at bounding box center [1543, 72] width 15 height 20
click at [1545, 76] on button "button" at bounding box center [1543, 72] width 15 height 20
click at [1546, 76] on button "button" at bounding box center [1543, 72] width 15 height 20
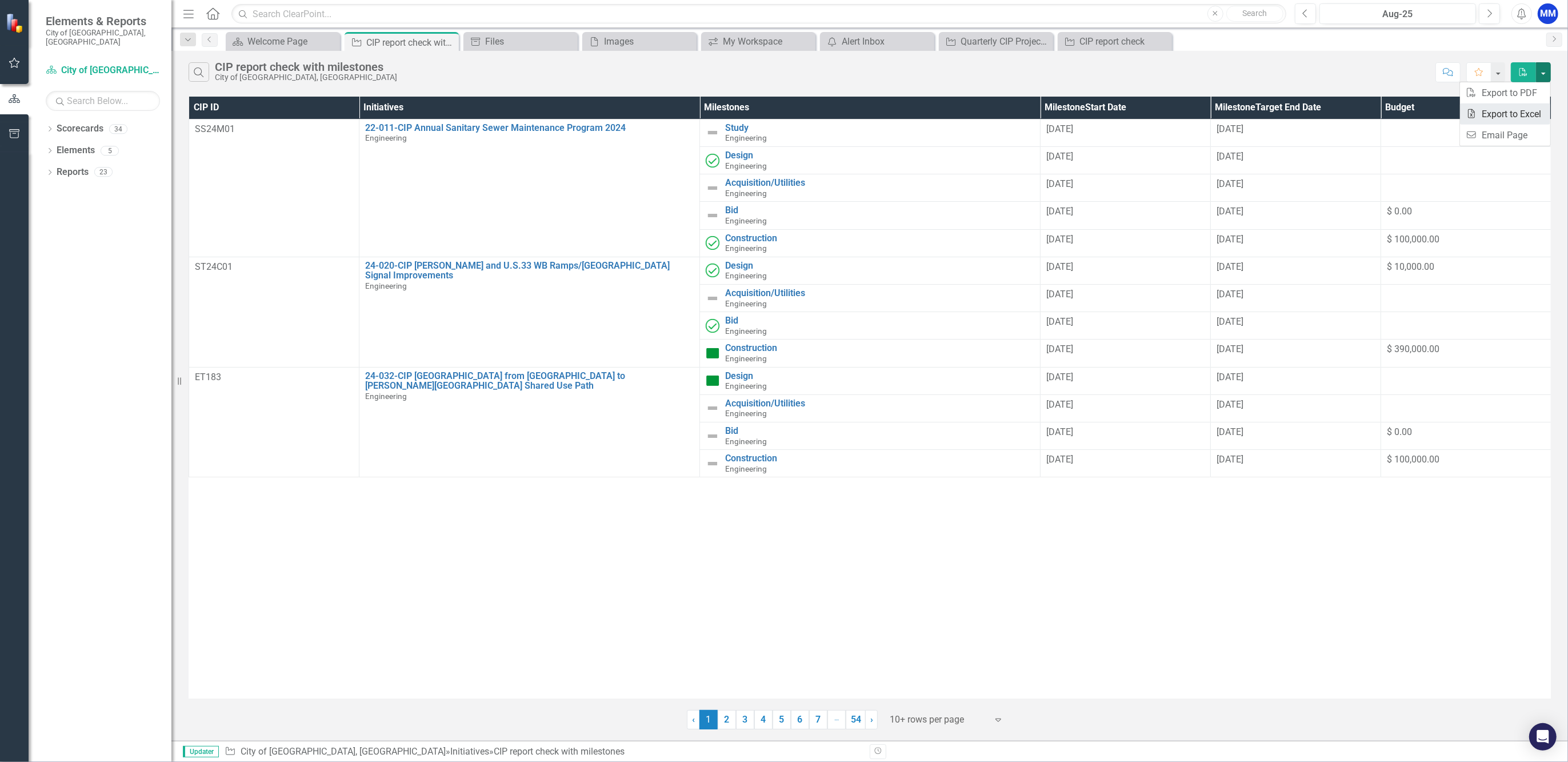
click at [1534, 104] on link "Excel Export to Excel" at bounding box center [1505, 114] width 90 height 21
click at [1549, 6] on div "MM" at bounding box center [1548, 13] width 20 height 20
click at [4, 65] on button "button" at bounding box center [14, 63] width 26 height 24
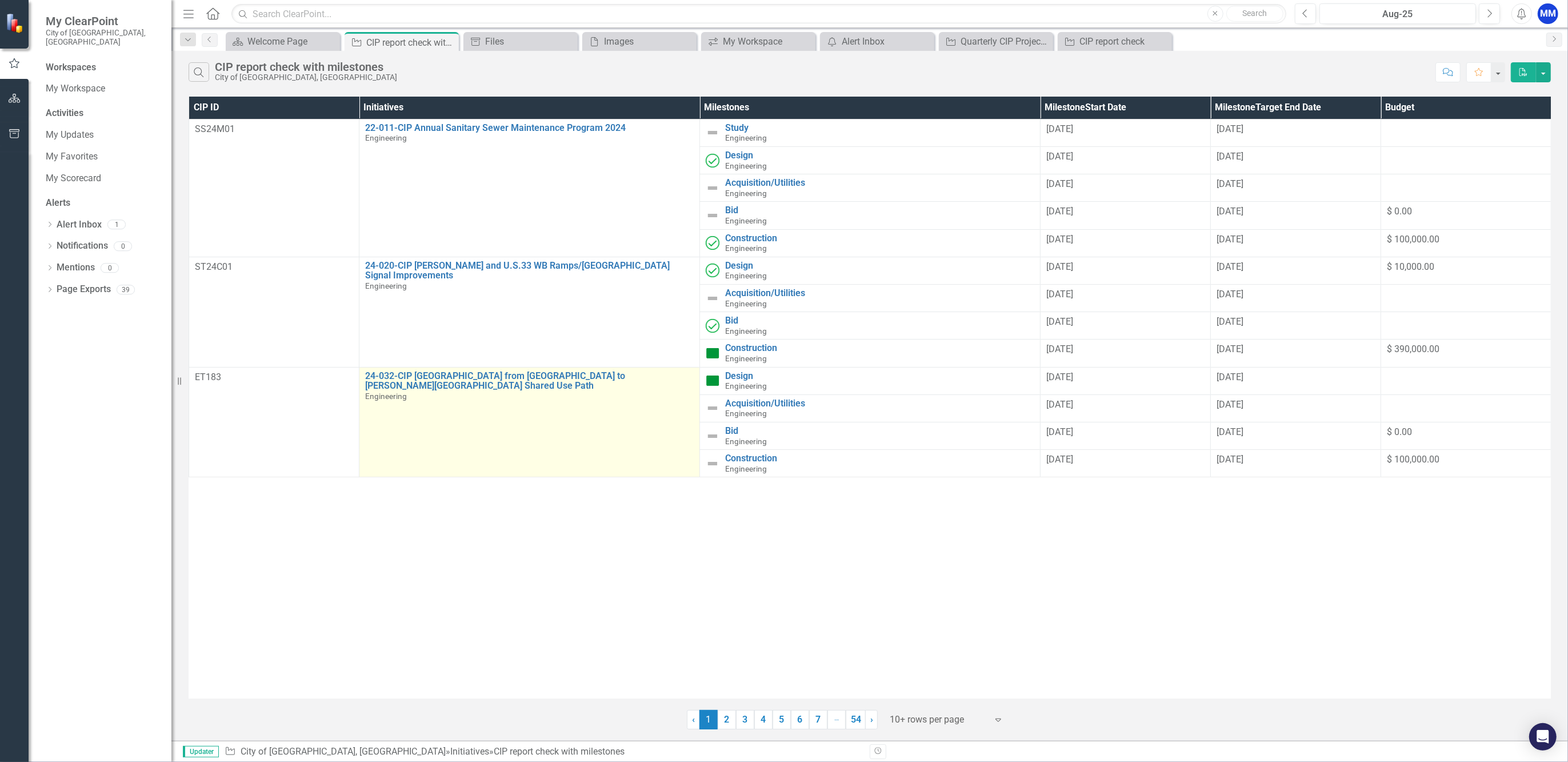
drag, startPoint x: 654, startPoint y: 469, endPoint x: 784, endPoint y: 430, distance: 135.7
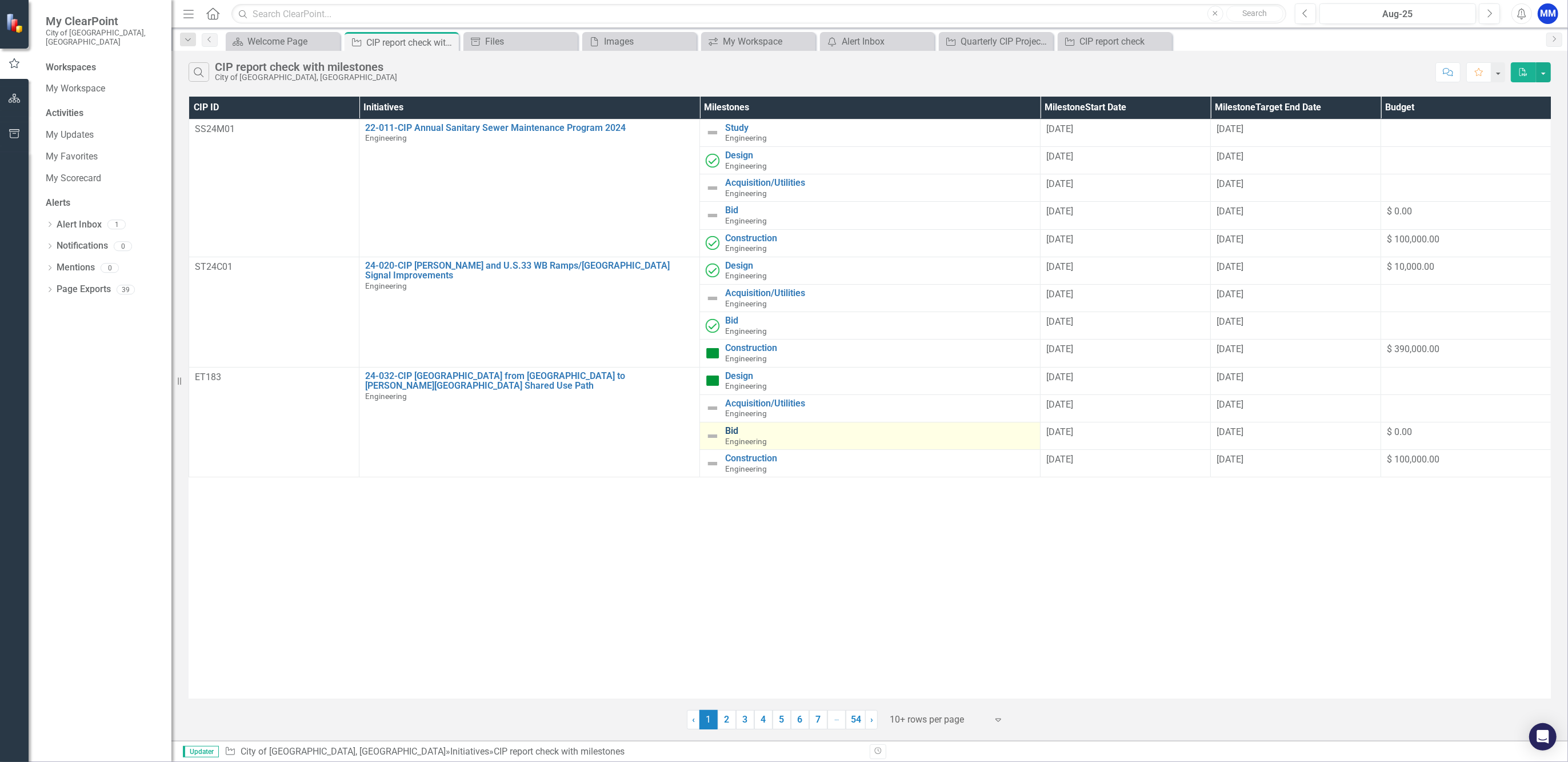
click at [654, 469] on td "24-032-CIP [GEOGRAPHIC_DATA] from [GEOGRAPHIC_DATA] to [PERSON_NAME][GEOGRAPHIC…" at bounding box center [530, 422] width 340 height 110
click at [1162, 62] on div "Search CIP report check with milestones City of [GEOGRAPHIC_DATA], [GEOGRAPHIC_…" at bounding box center [870, 70] width 1397 height 37
click at [1556, 13] on div "MM" at bounding box center [1548, 13] width 20 height 20
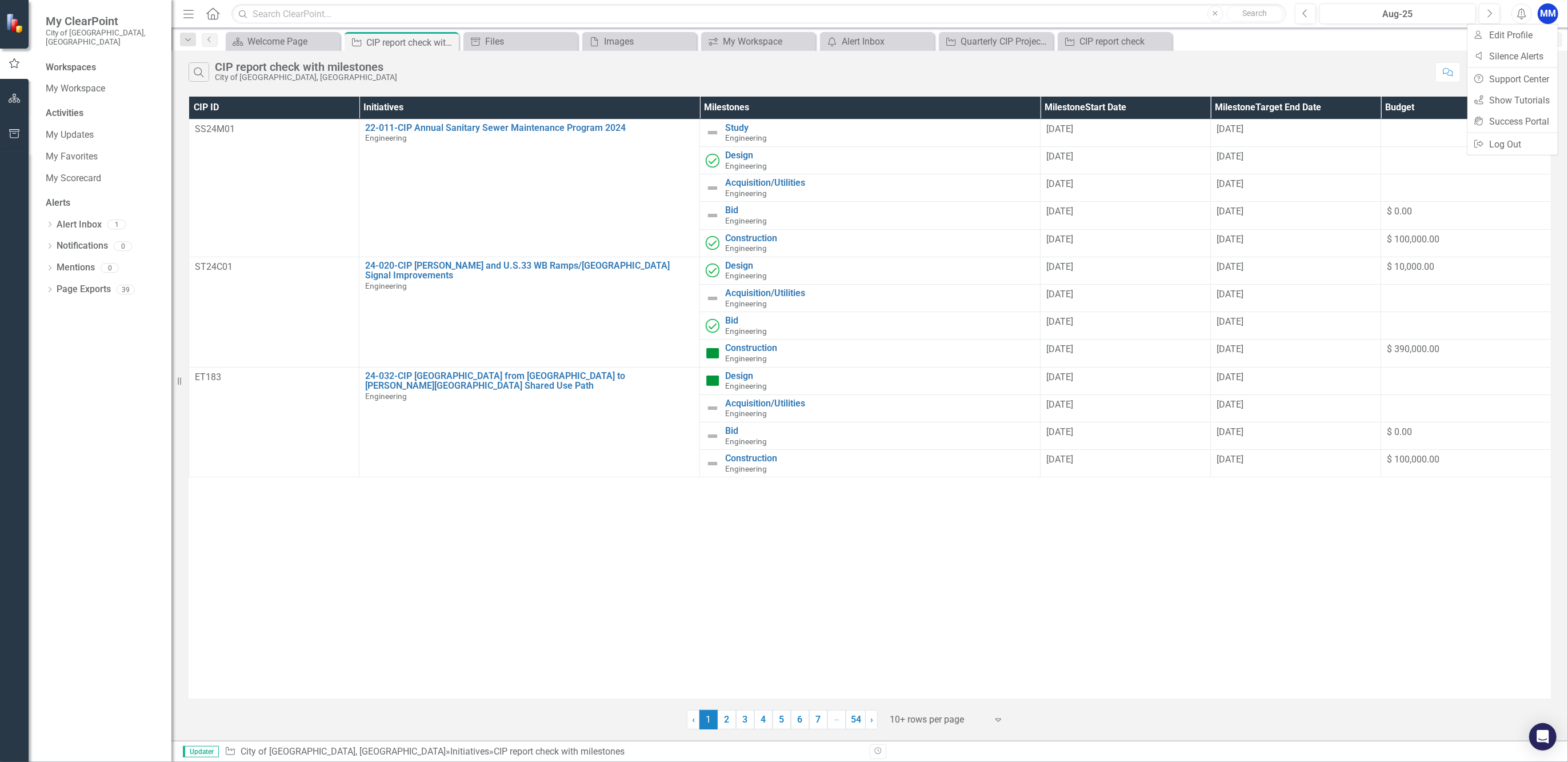
click at [1524, 13] on icon "Alerts" at bounding box center [1522, 13] width 12 height 11
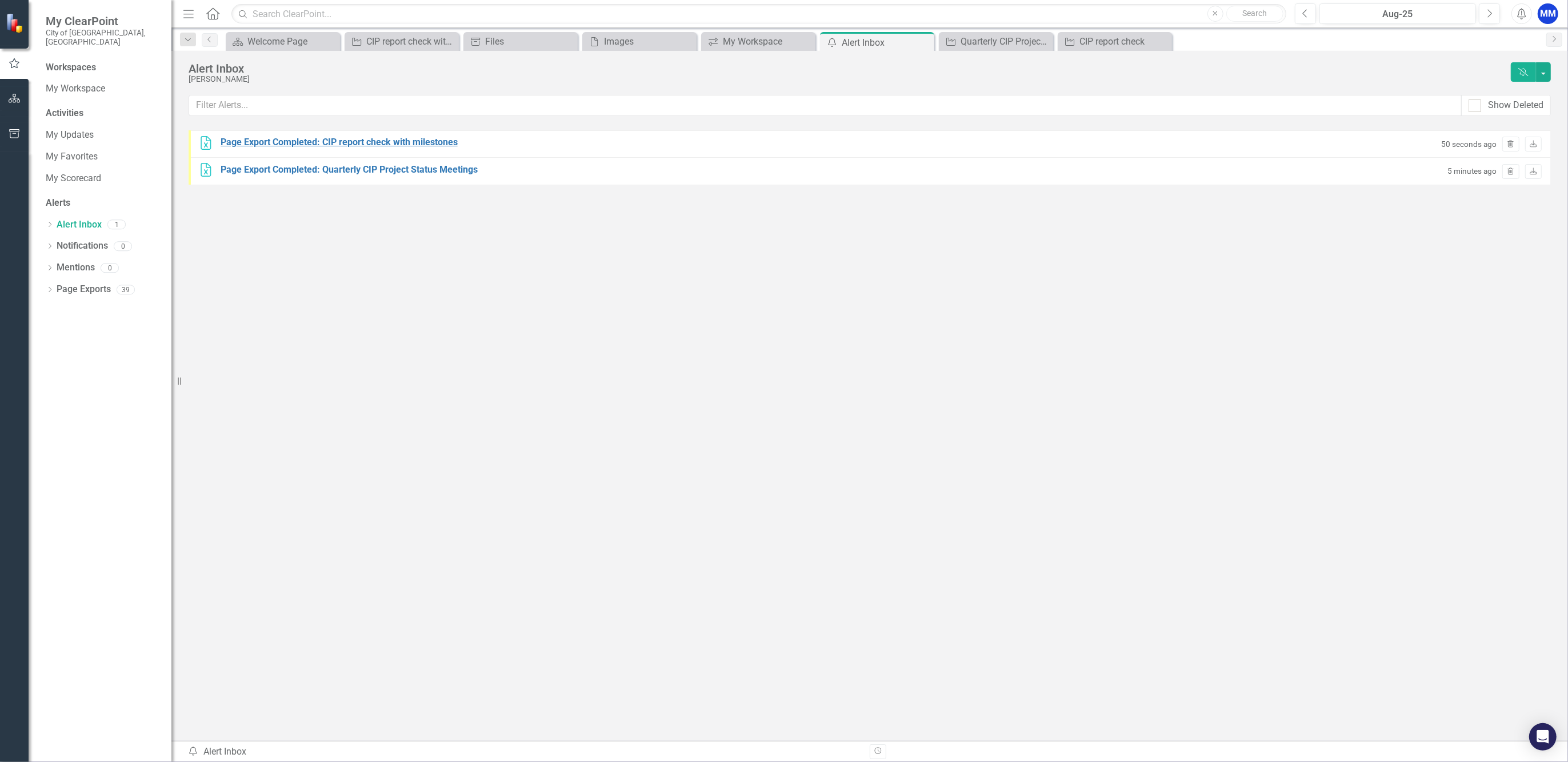
click at [340, 144] on div "Page Export Completed: CIP report check with milestones" at bounding box center [338, 142] width 237 height 13
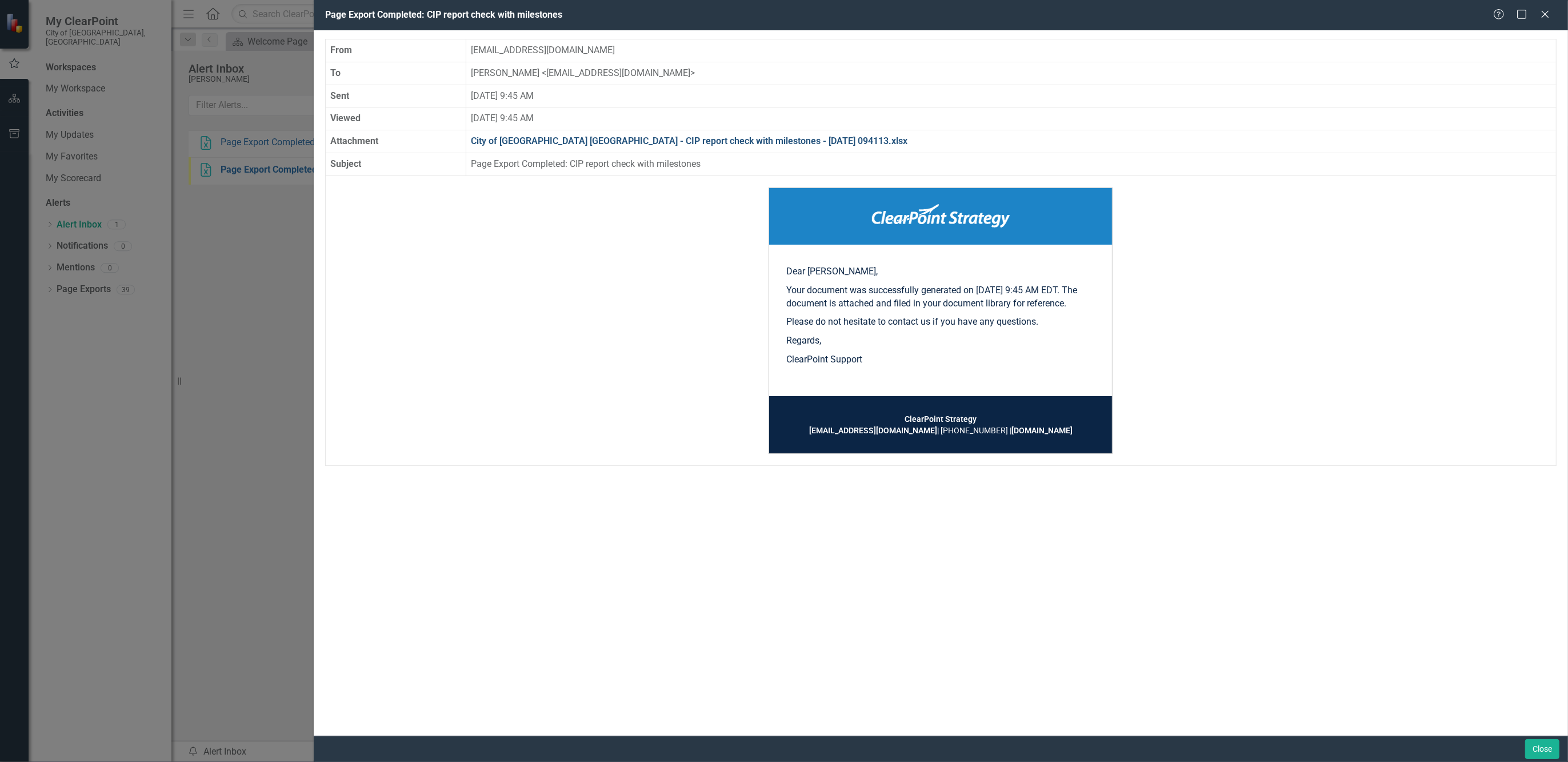
click at [725, 136] on link "City of [GEOGRAPHIC_DATA] [GEOGRAPHIC_DATA] - CIP report check with milestones …" at bounding box center [688, 141] width 436 height 11
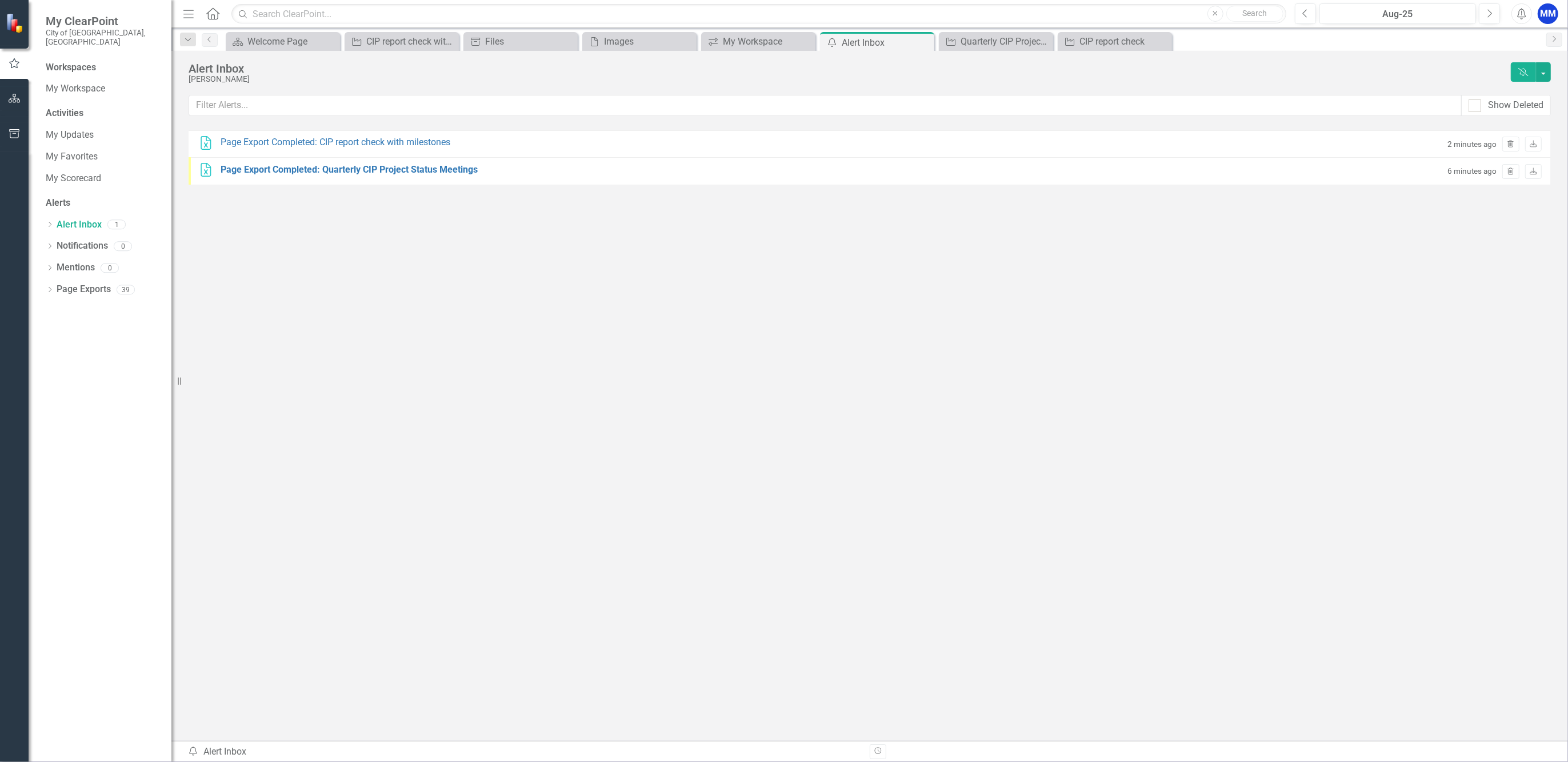
drag, startPoint x: 460, startPoint y: 349, endPoint x: 455, endPoint y: 331, distance: 18.7
click at [460, 349] on div "Excel Page Export Completed: CIP report check with milestones 2 minutes ago Tra…" at bounding box center [870, 402] width 1363 height 544
click at [347, 136] on div "Page Export Completed: CIP report check with milestones" at bounding box center [335, 142] width 230 height 13
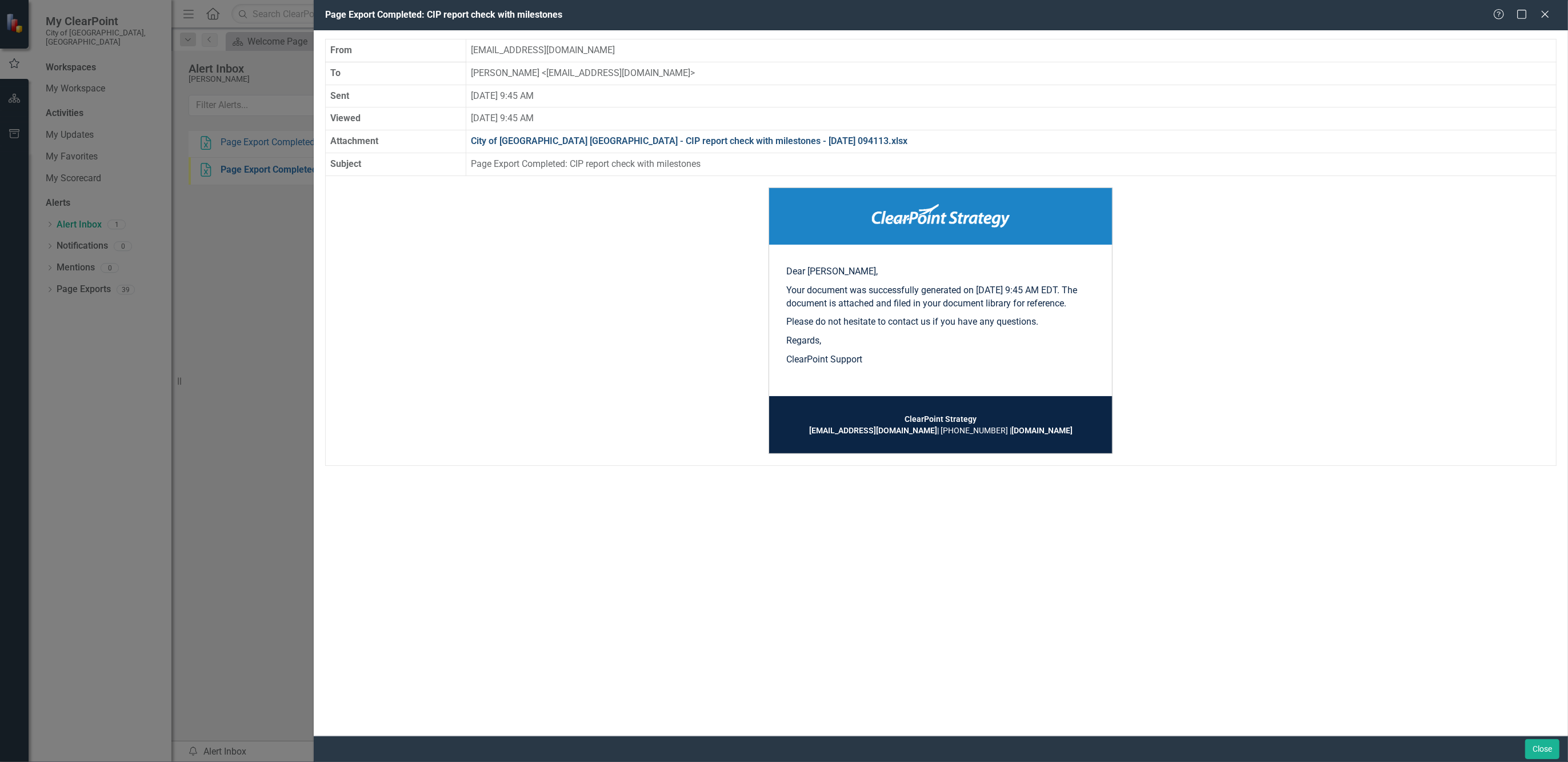
click at [563, 136] on link "City of [GEOGRAPHIC_DATA] [GEOGRAPHIC_DATA] - CIP report check with milestones …" at bounding box center [688, 141] width 436 height 11
